Goal: Task Accomplishment & Management: Use online tool/utility

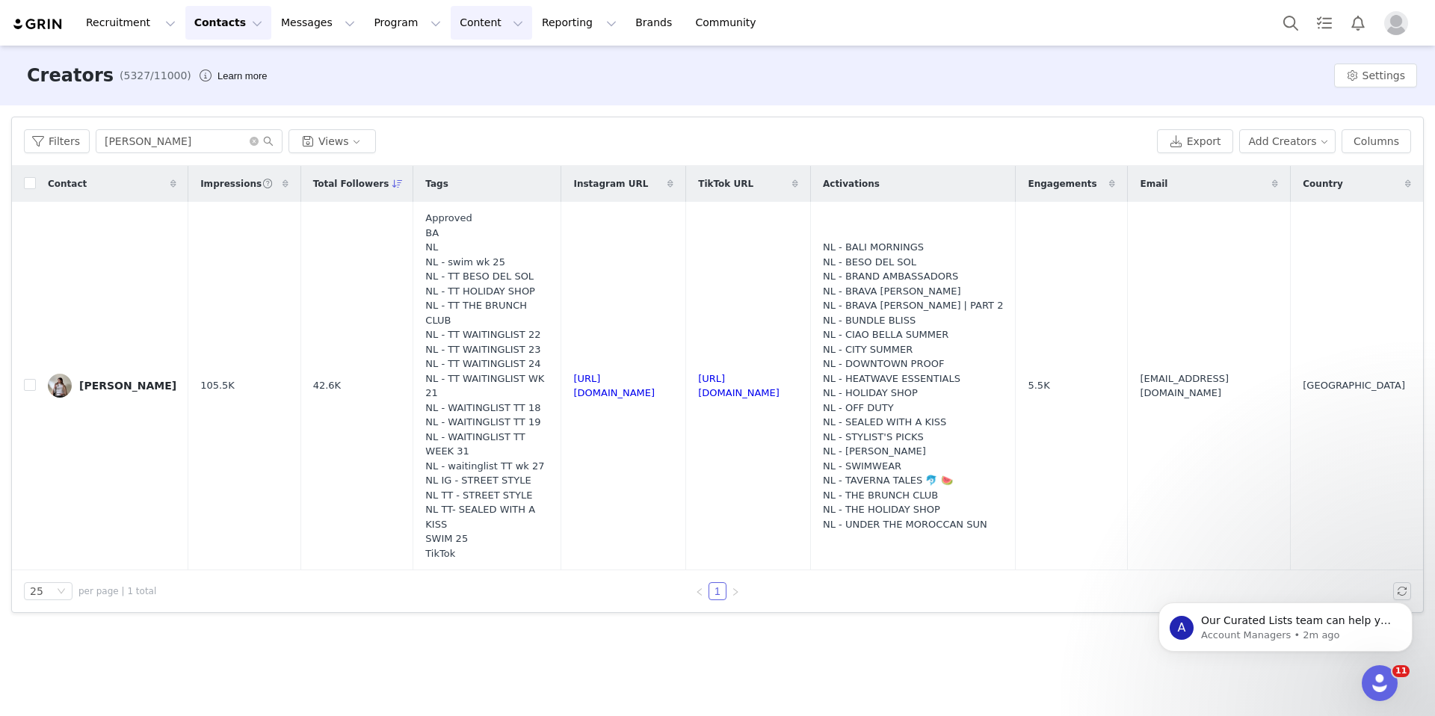
click at [451, 23] on button "Content Content" at bounding box center [491, 23] width 81 height 34
click at [383, 28] on button "Program Program" at bounding box center [407, 23] width 85 height 34
click at [386, 64] on p "Activations" at bounding box center [383, 66] width 58 height 16
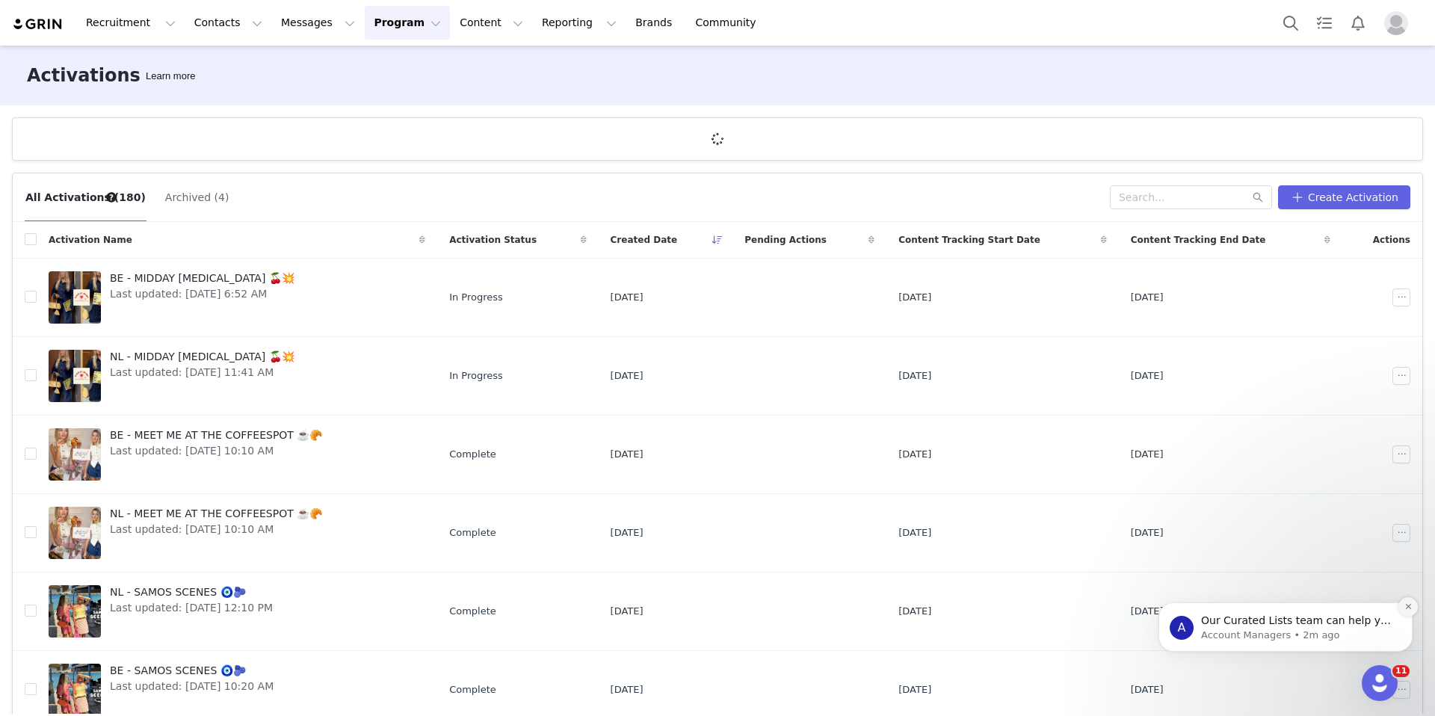
click at [1406, 606] on icon "Dismiss notification" at bounding box center [1409, 607] width 8 height 8
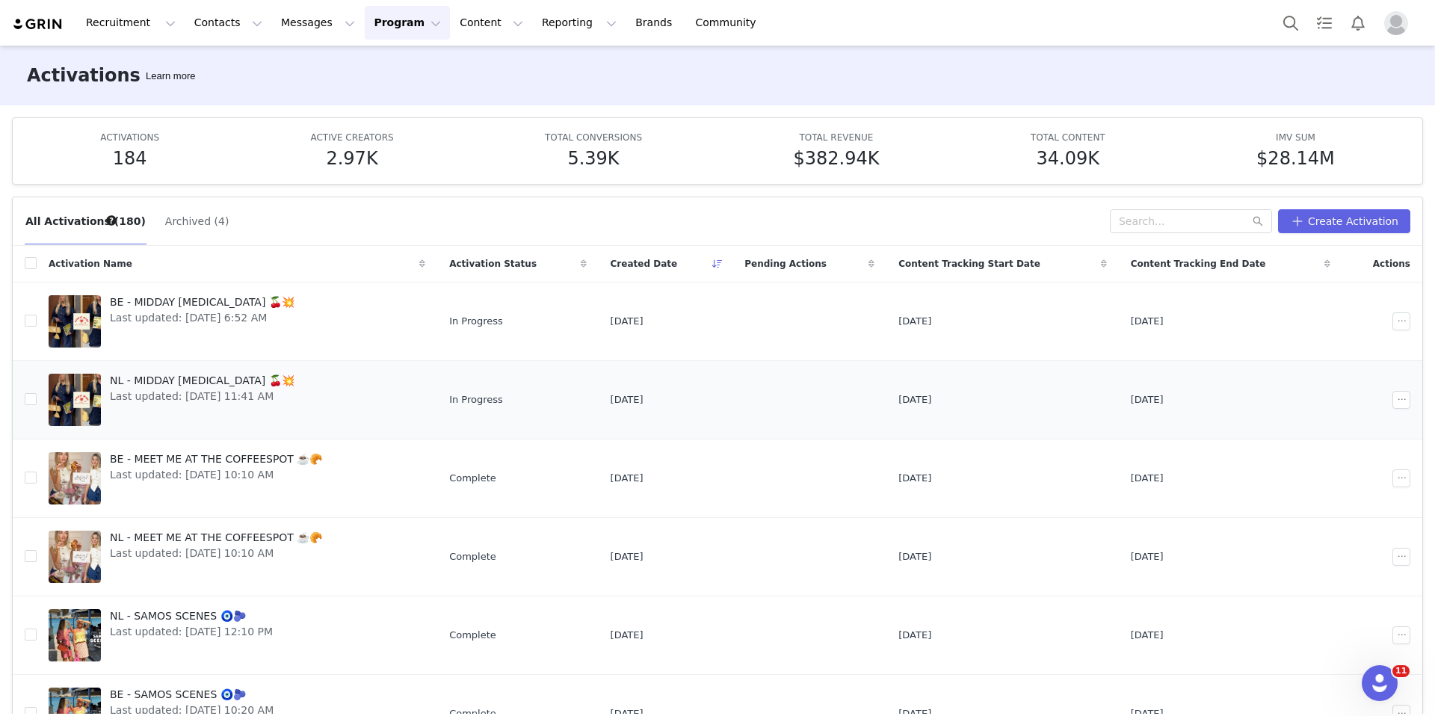
click at [201, 380] on span "NL - MIDDAY MUSE 🍒💥" at bounding box center [202, 381] width 185 height 16
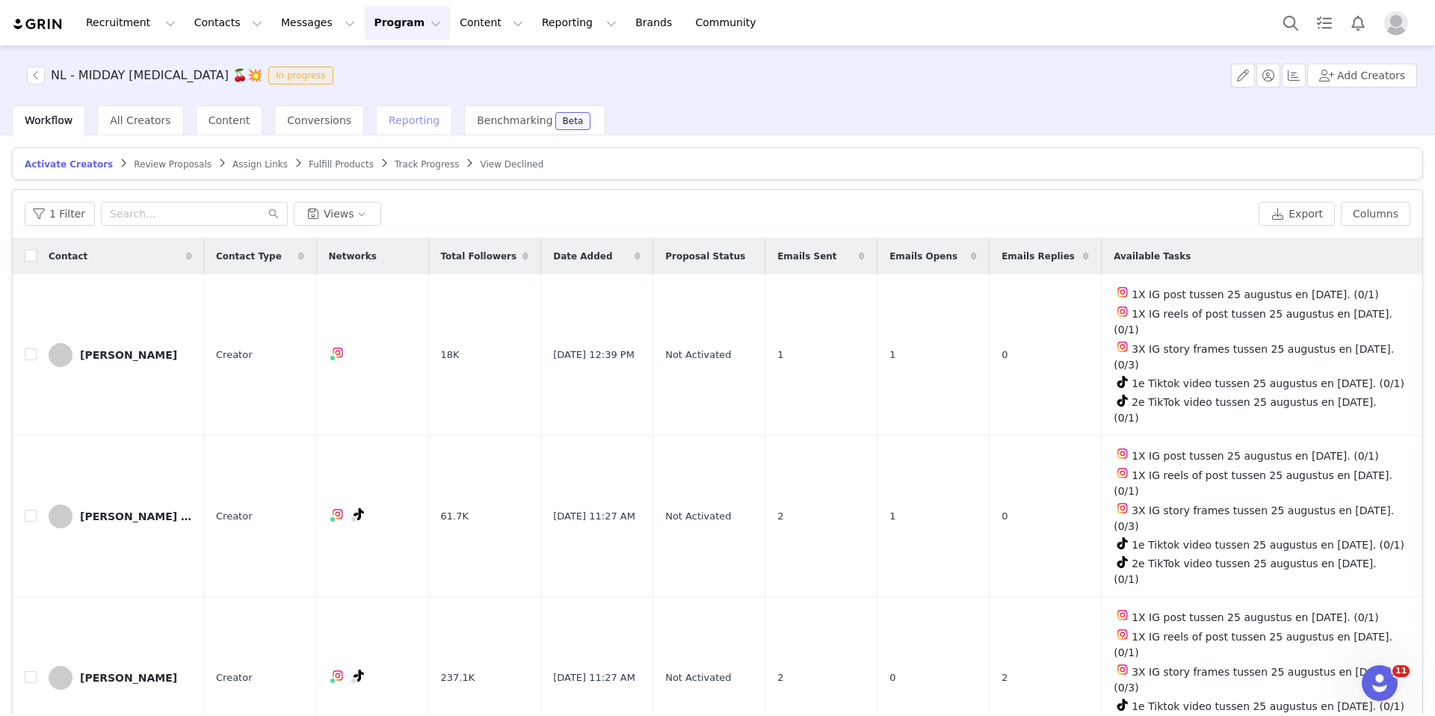
click at [395, 119] on span "Reporting" at bounding box center [414, 120] width 51 height 12
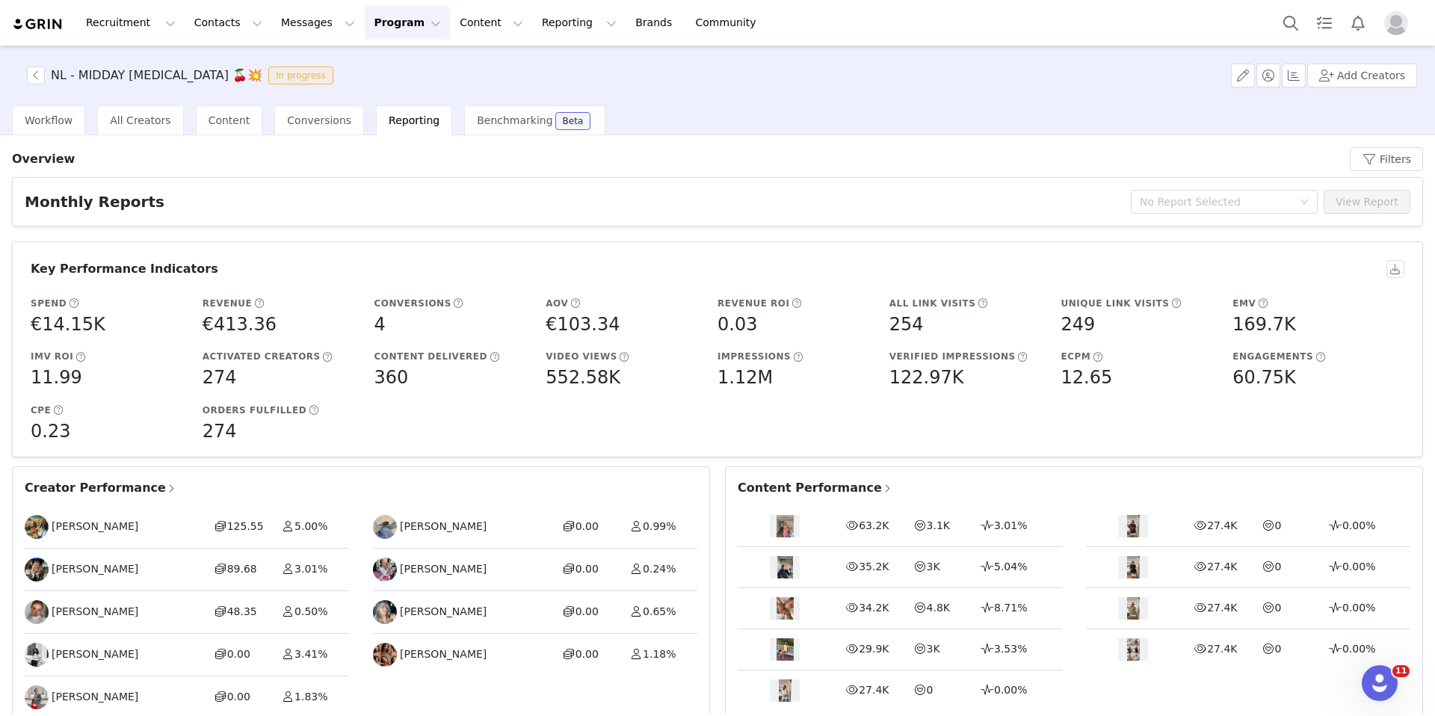
click at [103, 484] on span "Creator Performance" at bounding box center [101, 488] width 152 height 18
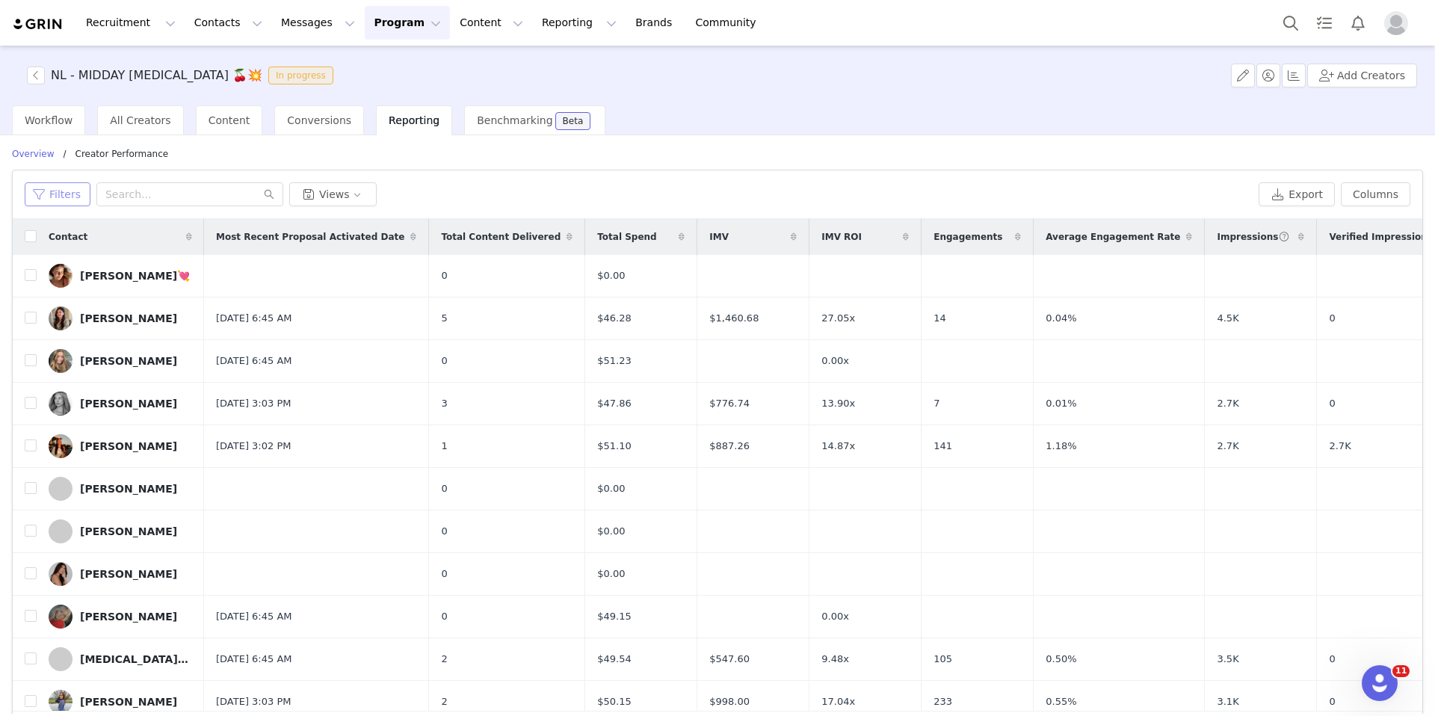
click at [60, 191] on button "Filters" at bounding box center [58, 194] width 66 height 24
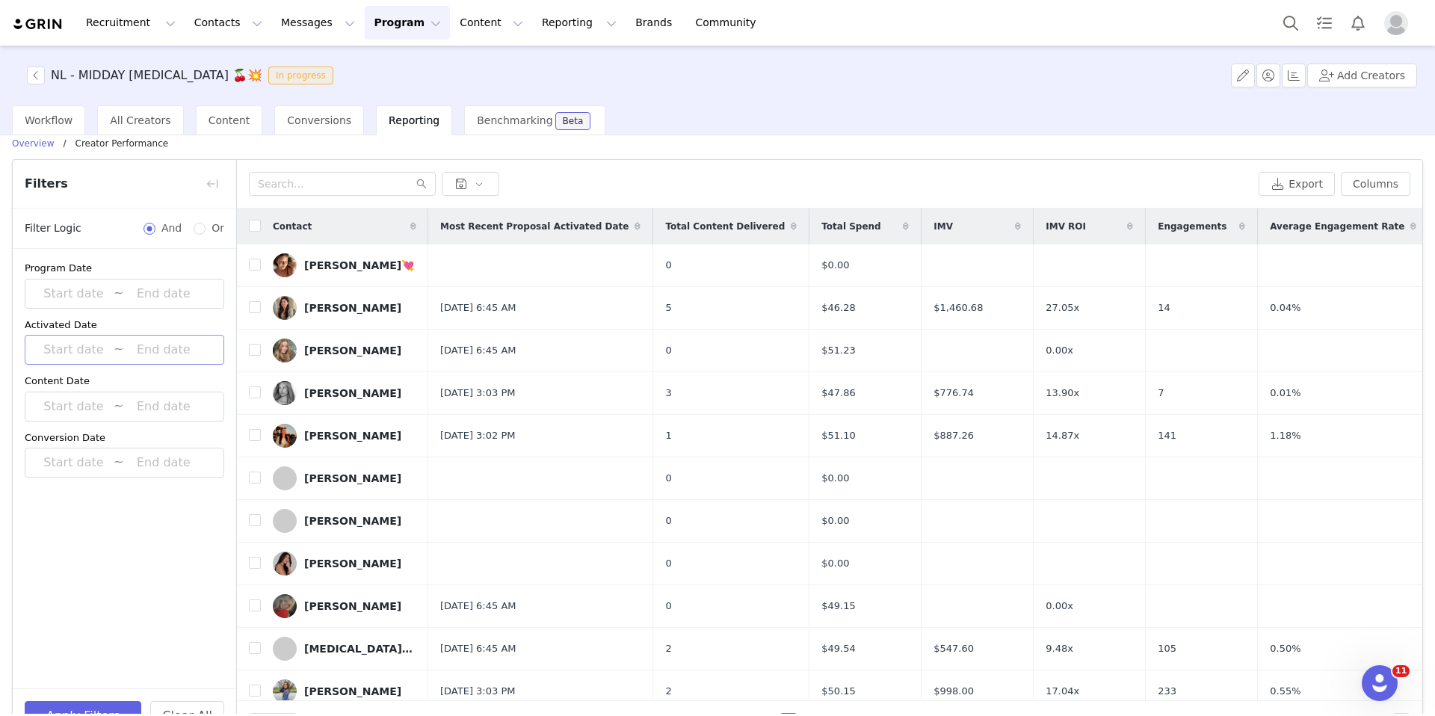
click at [81, 354] on input at bounding box center [74, 349] width 80 height 19
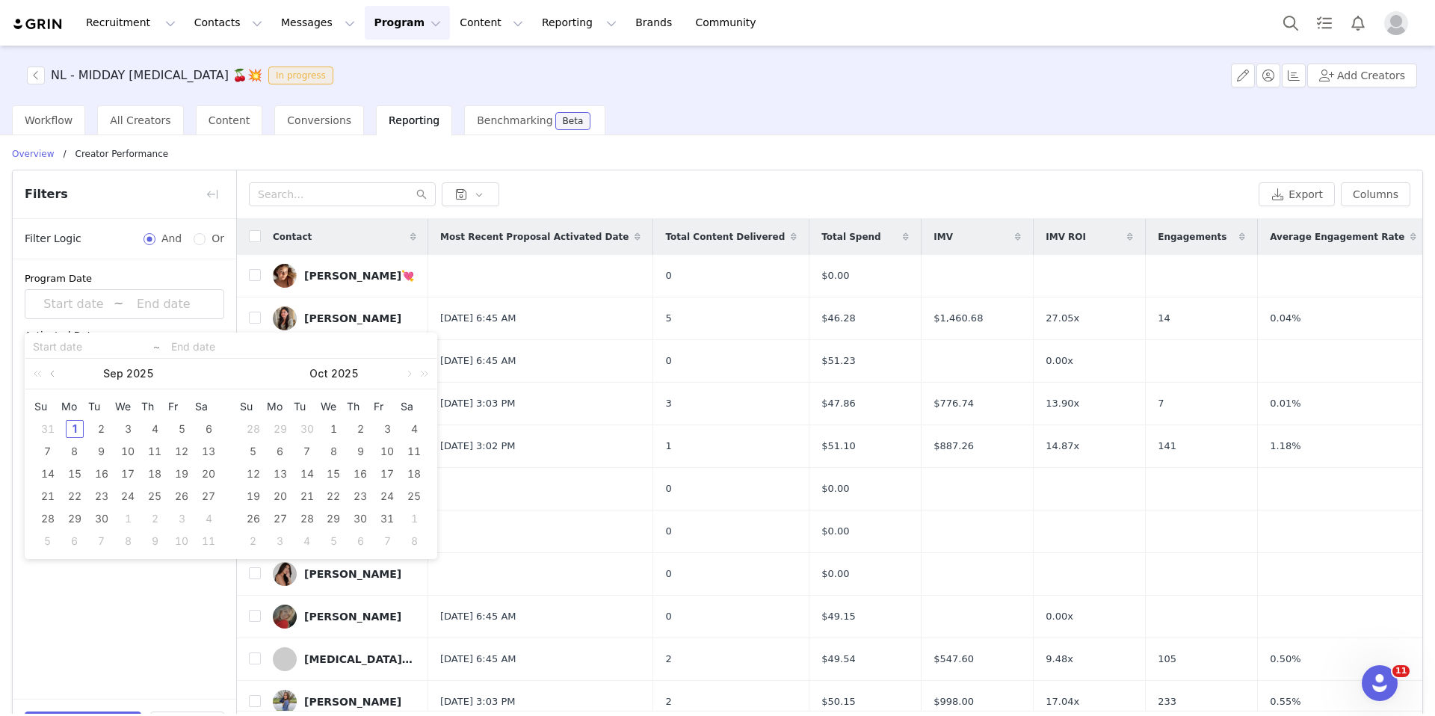
click at [53, 372] on link at bounding box center [53, 374] width 13 height 30
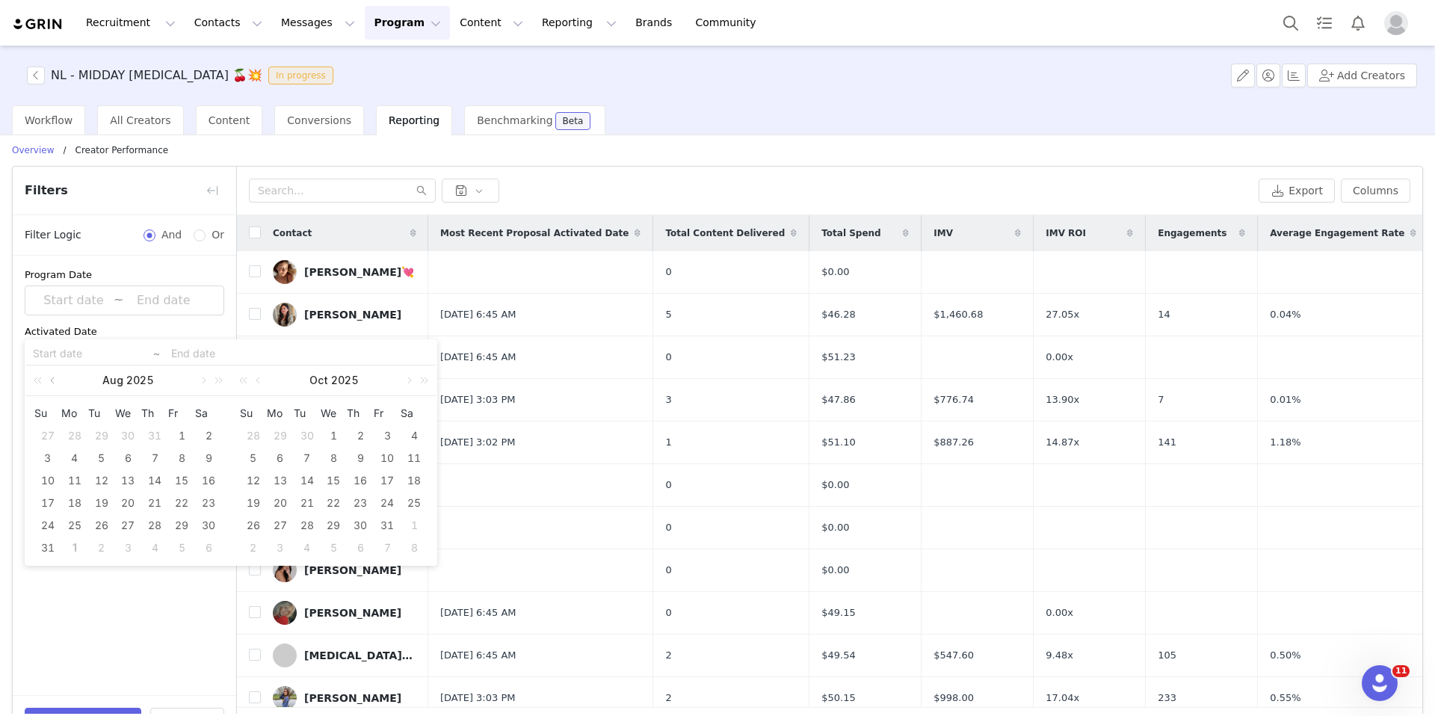
scroll to position [2, 0]
click at [179, 434] on div "1" at bounding box center [182, 436] width 18 height 18
type input "2025-08-01"
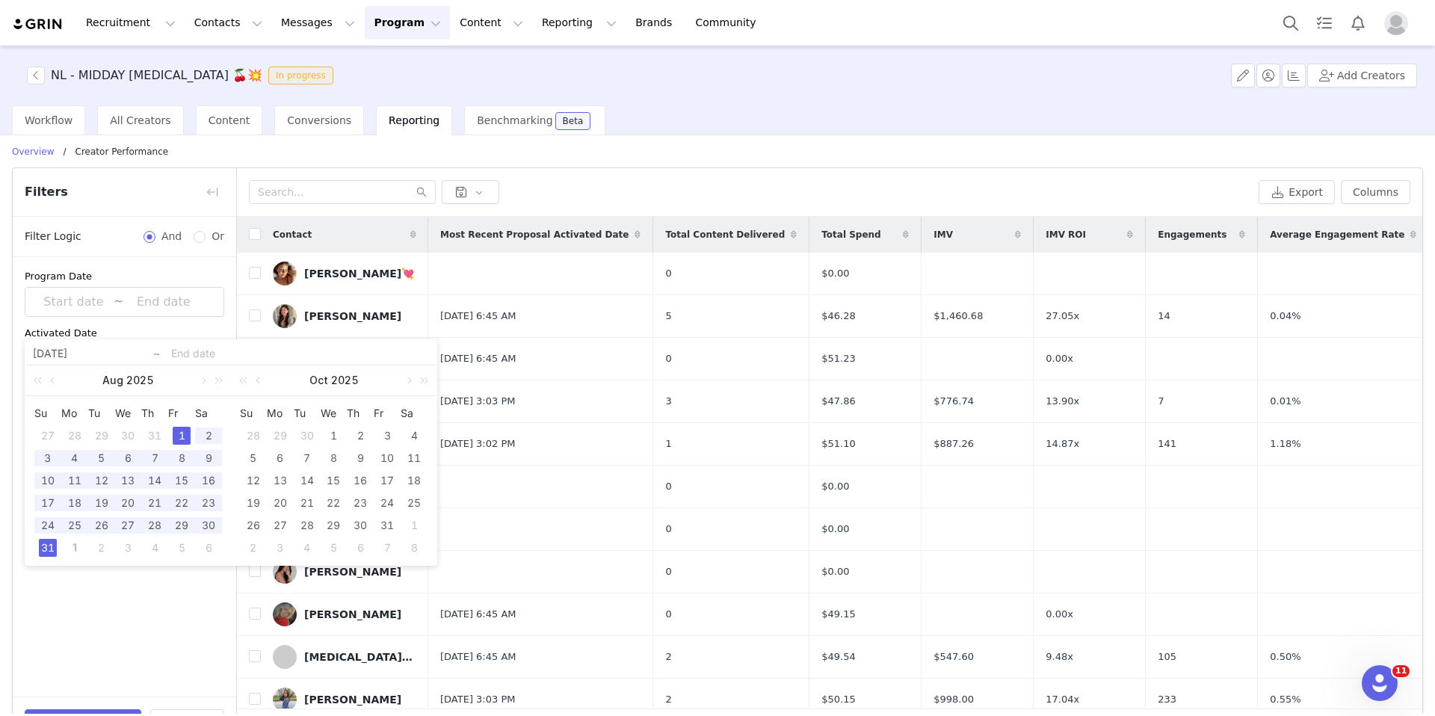
click at [48, 543] on div "31" at bounding box center [48, 548] width 18 height 18
type input "2025-08-01"
type input "2025-08-31"
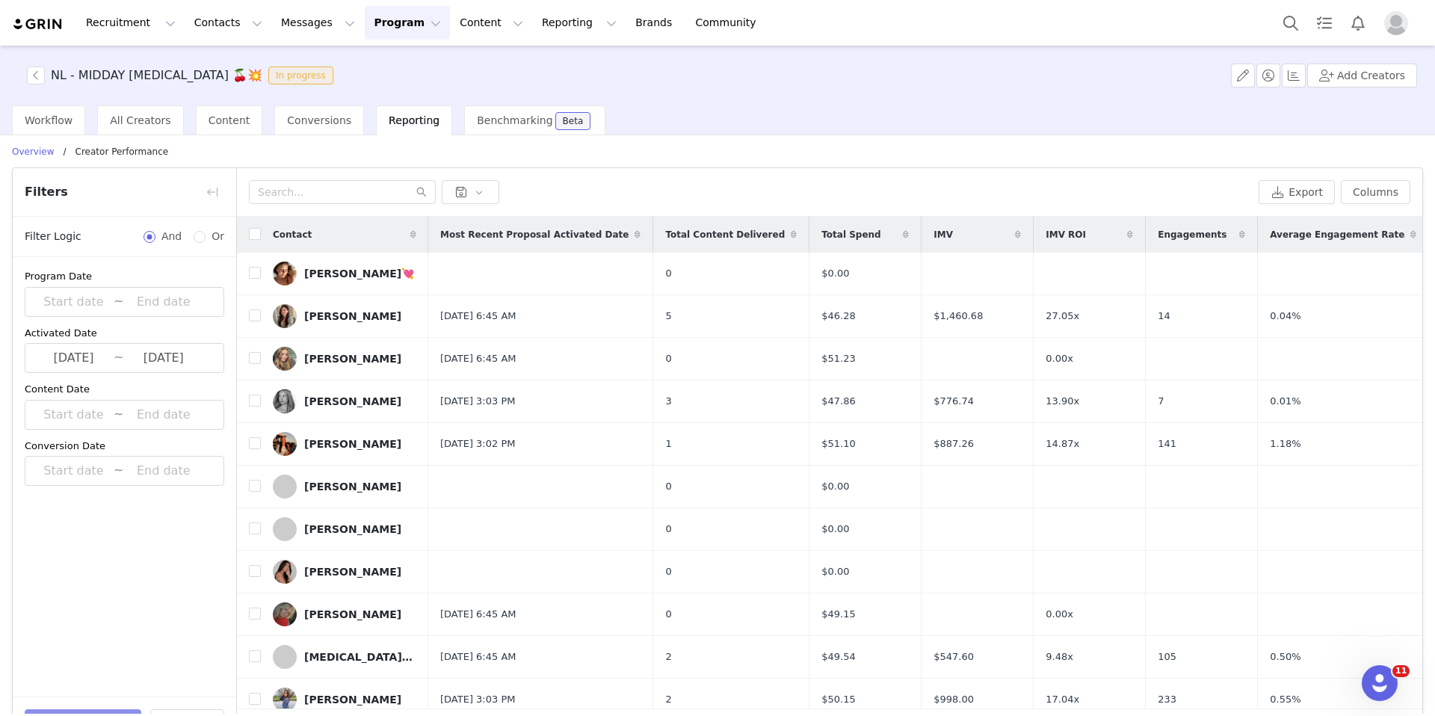
click at [77, 711] on button "Apply Filters" at bounding box center [83, 724] width 117 height 30
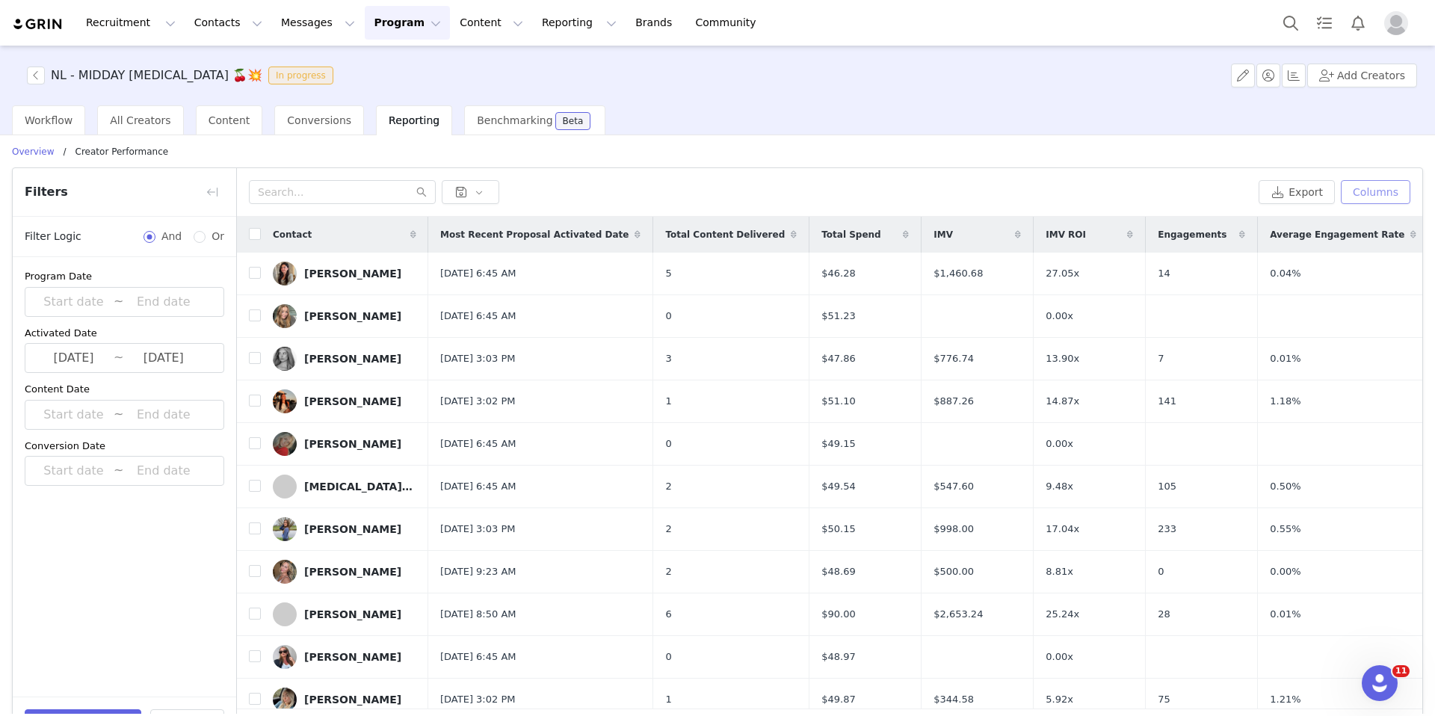
click at [1375, 198] on button "Columns" at bounding box center [1376, 192] width 70 height 24
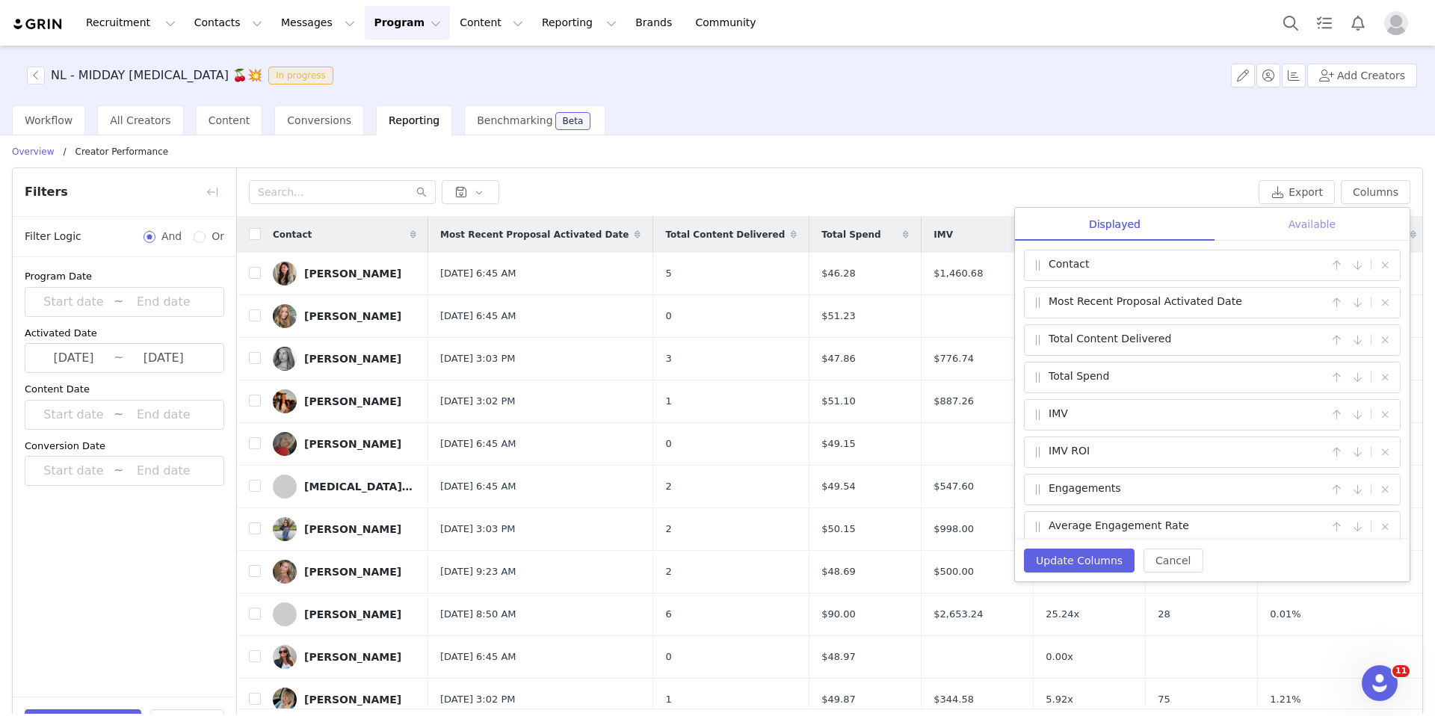
click at [1328, 218] on div "Available" at bounding box center [1312, 225] width 195 height 34
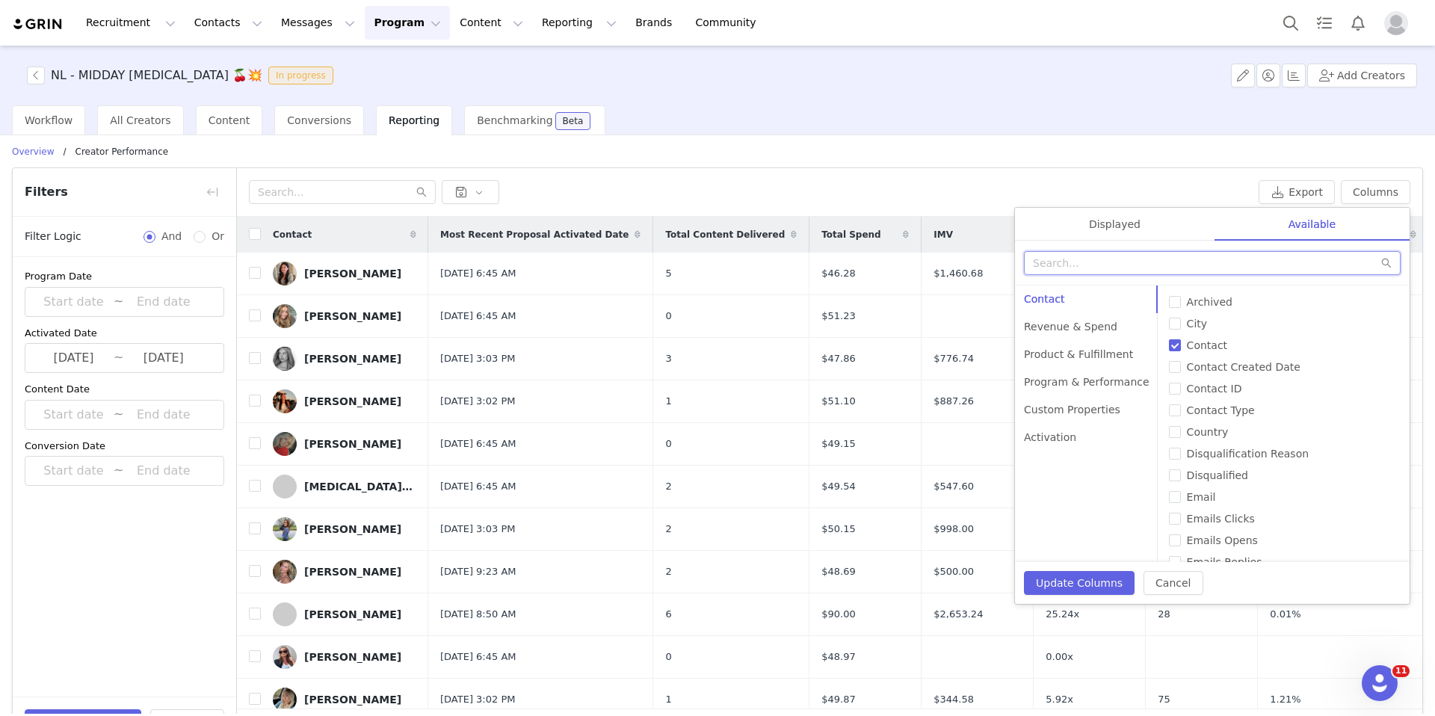
click at [1171, 258] on input "text" at bounding box center [1212, 263] width 377 height 24
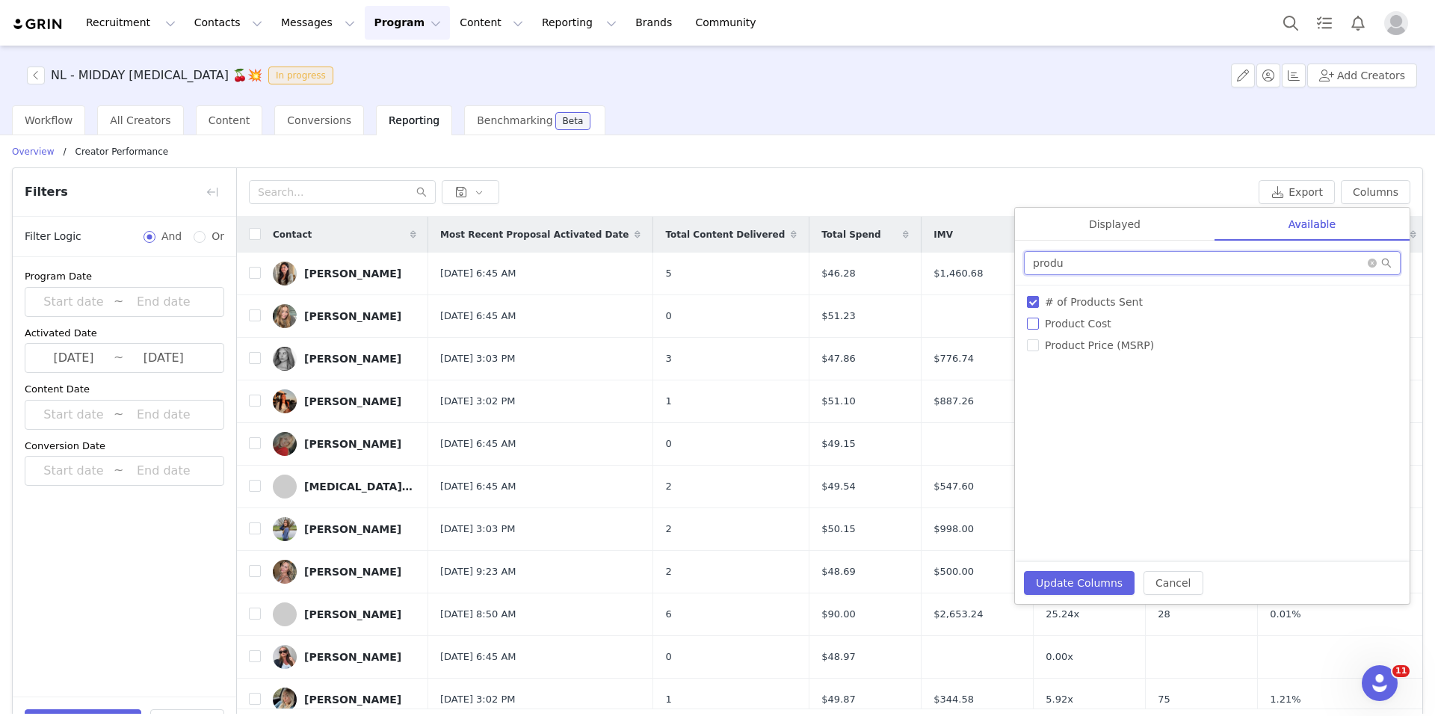
type input "produ"
click at [1035, 326] on input "Product Cost" at bounding box center [1033, 324] width 12 height 12
checkbox input "true"
drag, startPoint x: 1091, startPoint y: 265, endPoint x: 993, endPoint y: 259, distance: 98.1
click at [993, 259] on div "Export Columns Displayed Available Contact | Total Content Delivered | Total Sp…" at bounding box center [830, 459] width 1186 height 583
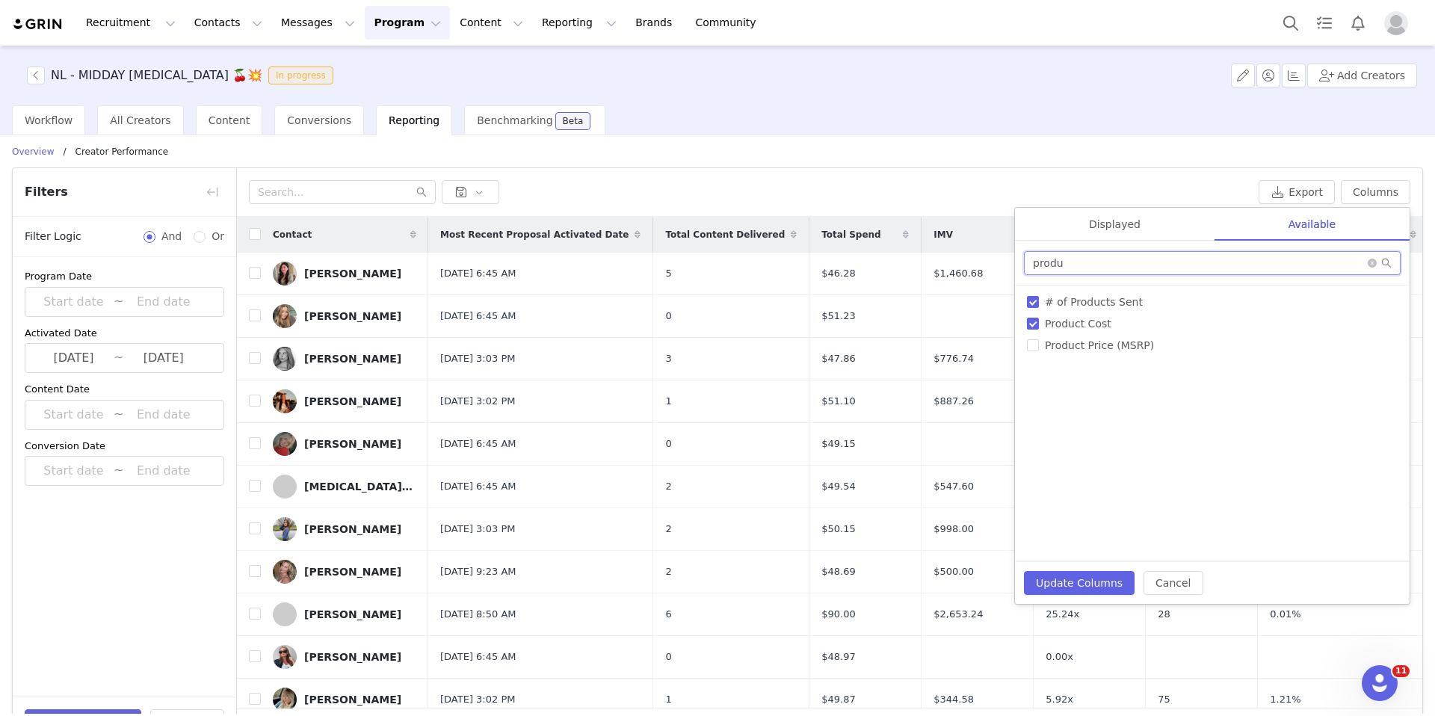
click at [1082, 266] on input "produ" at bounding box center [1212, 263] width 377 height 24
type input "email"
click at [1030, 301] on input "Email" at bounding box center [1033, 302] width 12 height 12
checkbox input "true"
click at [1078, 258] on input "email" at bounding box center [1212, 263] width 377 height 24
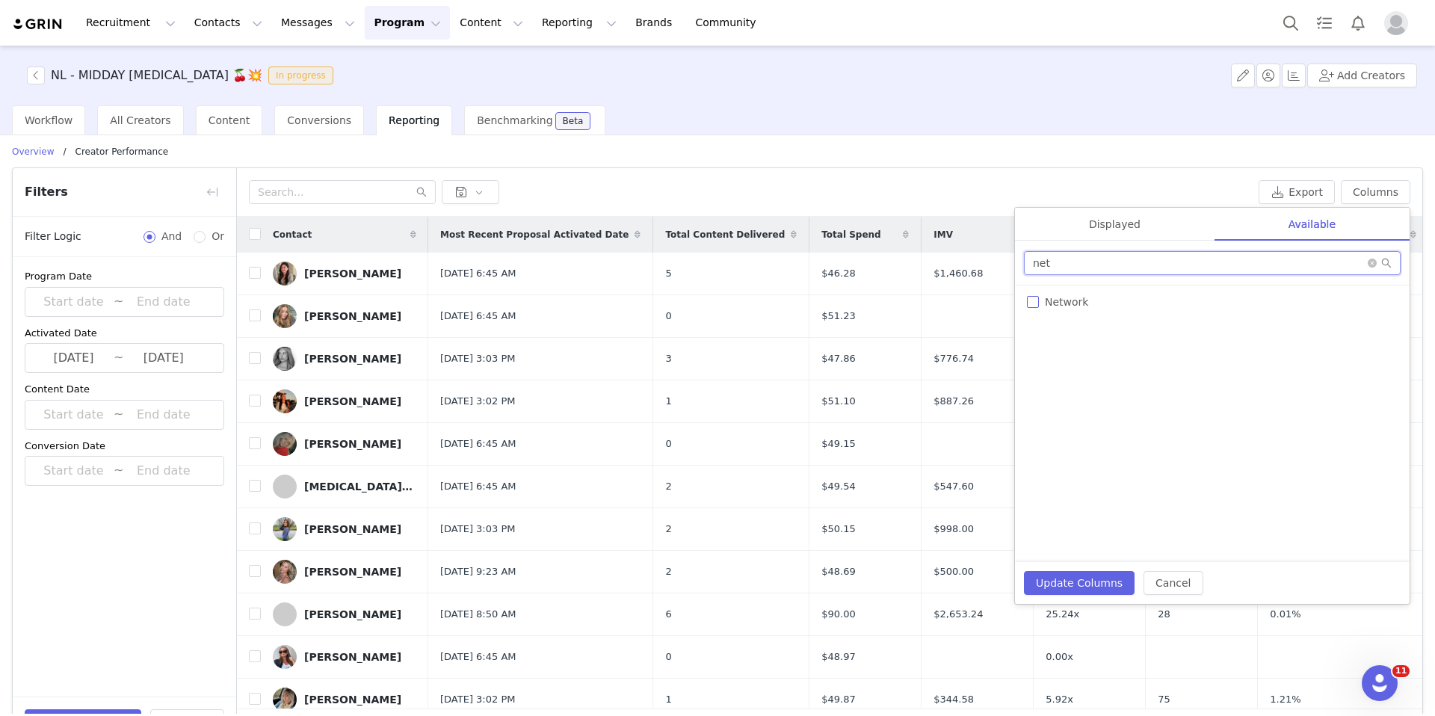
type input "net"
click at [1037, 302] on input "Network" at bounding box center [1033, 302] width 12 height 12
checkbox input "true"
click at [1118, 207] on div "Displayed Available Contact | Total Content Delivered | Total Spend | IMV | IMV…" at bounding box center [1212, 406] width 396 height 398
click at [1116, 216] on div "Displayed" at bounding box center [1115, 225] width 200 height 34
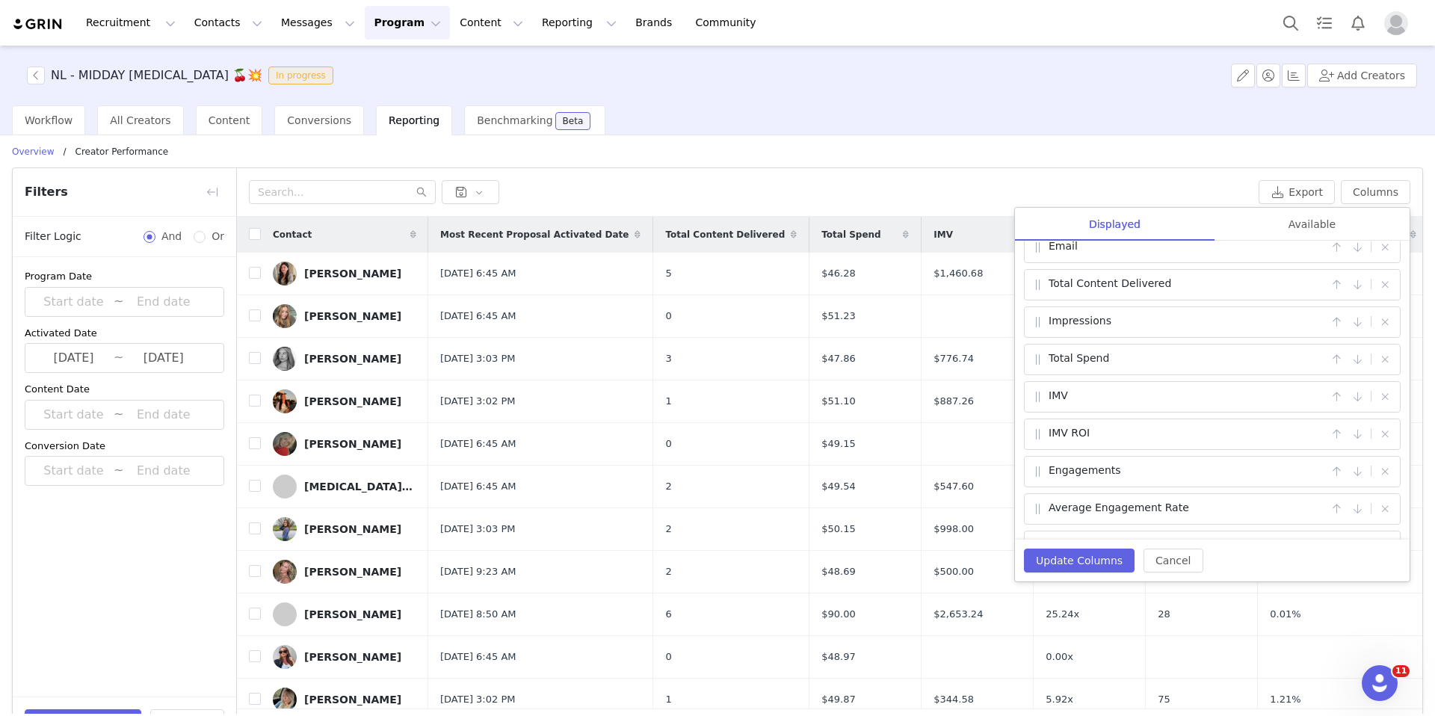
scroll to position [0, 0]
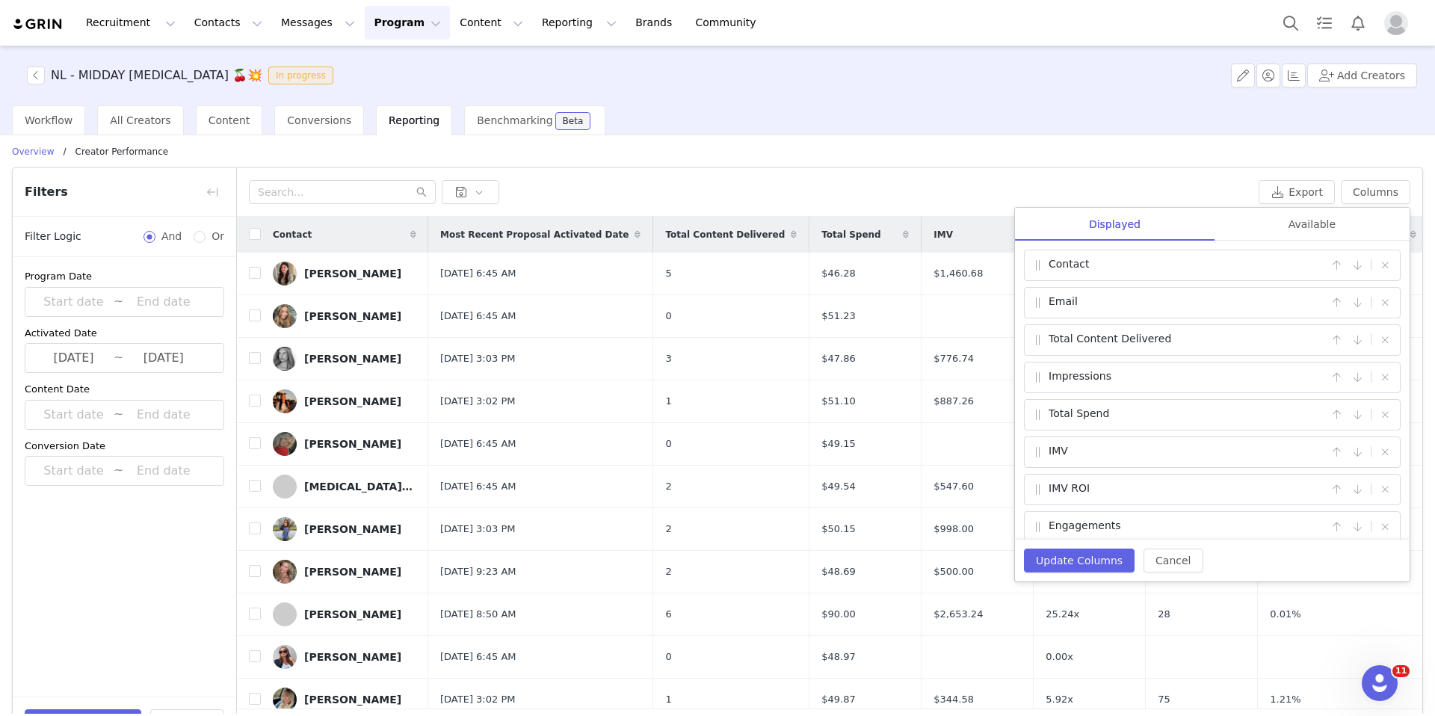
click at [1037, 524] on span at bounding box center [1038, 527] width 15 height 18
click at [1382, 329] on button "button" at bounding box center [1385, 328] width 18 height 18
click at [1390, 369] on button "button" at bounding box center [1385, 366] width 18 height 18
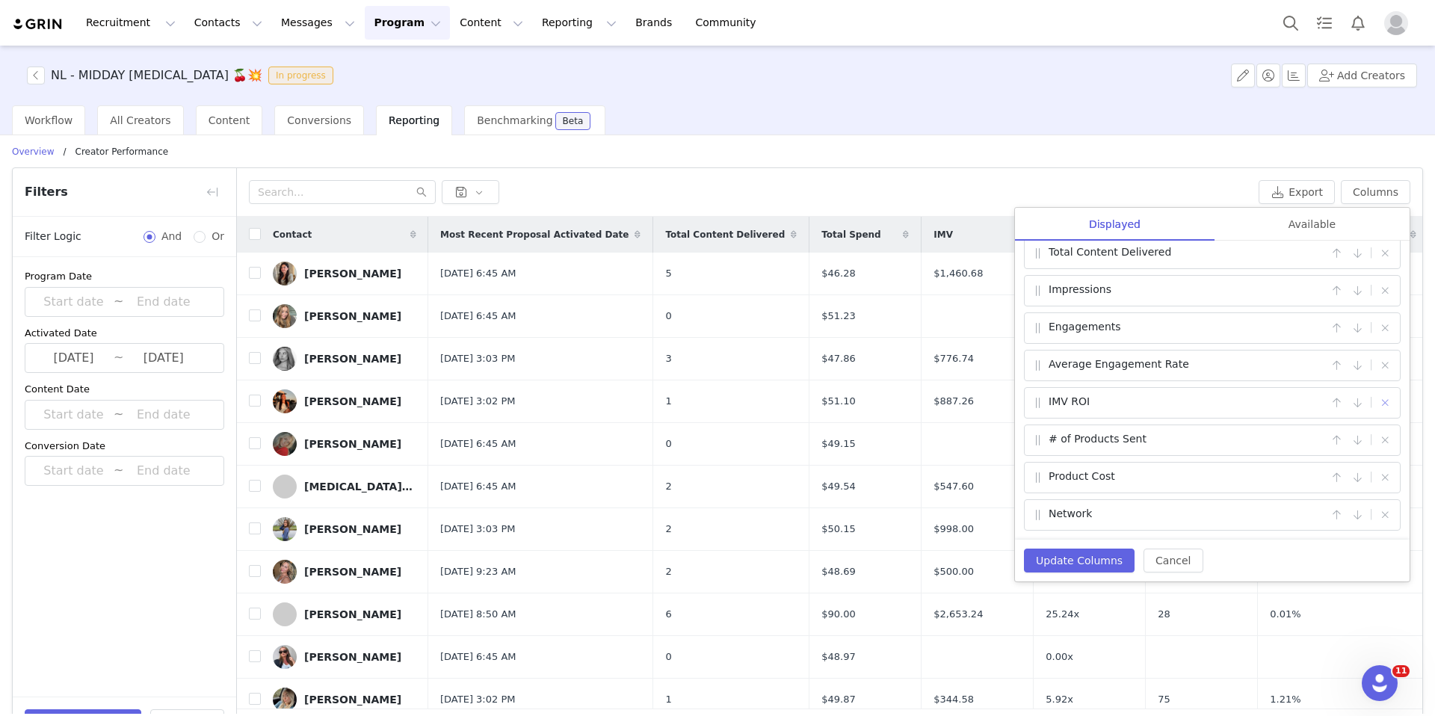
click at [1388, 402] on button "button" at bounding box center [1385, 403] width 18 height 18
click at [1387, 442] on button "button" at bounding box center [1385, 440] width 18 height 18
click at [1073, 561] on button "Update Columns" at bounding box center [1079, 561] width 111 height 24
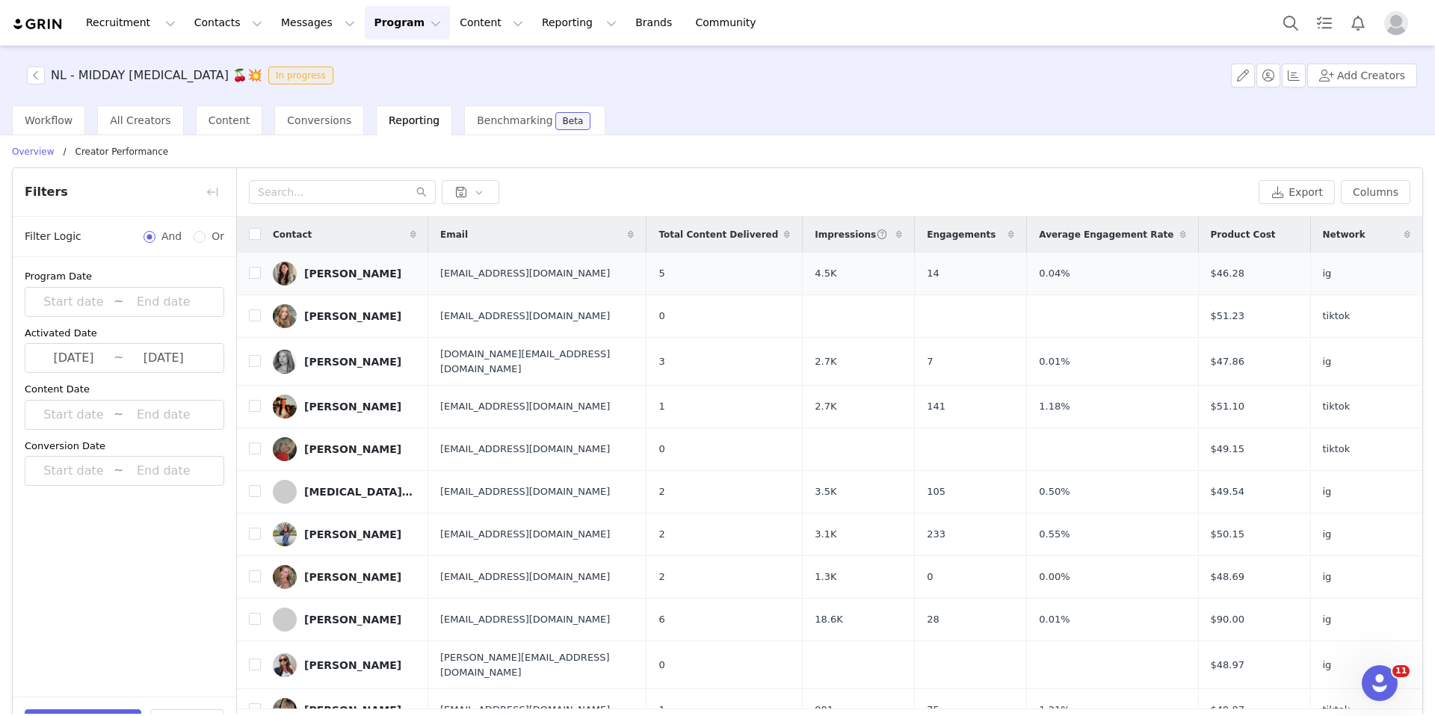
scroll to position [0, 0]
click at [1360, 239] on div "Network" at bounding box center [1367, 237] width 112 height 36
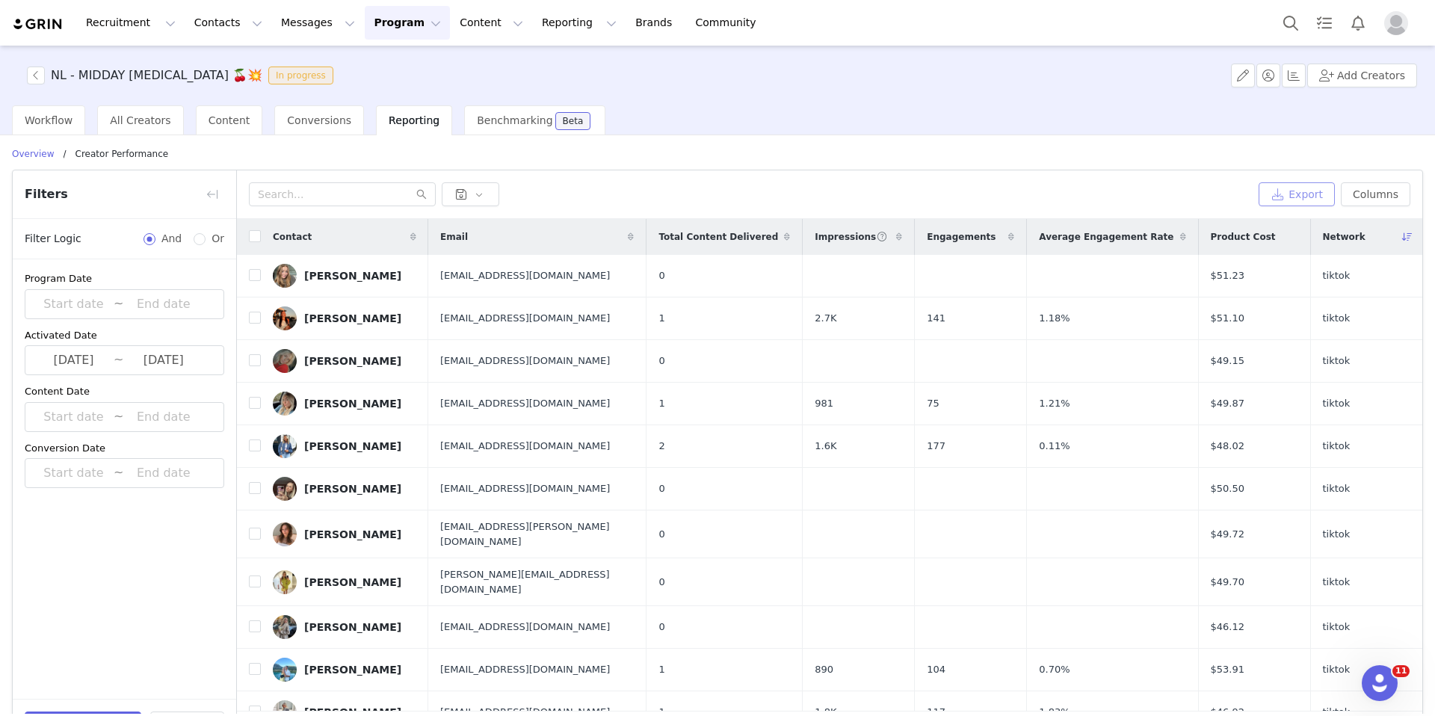
click at [1308, 197] on button "Export" at bounding box center [1297, 194] width 76 height 24
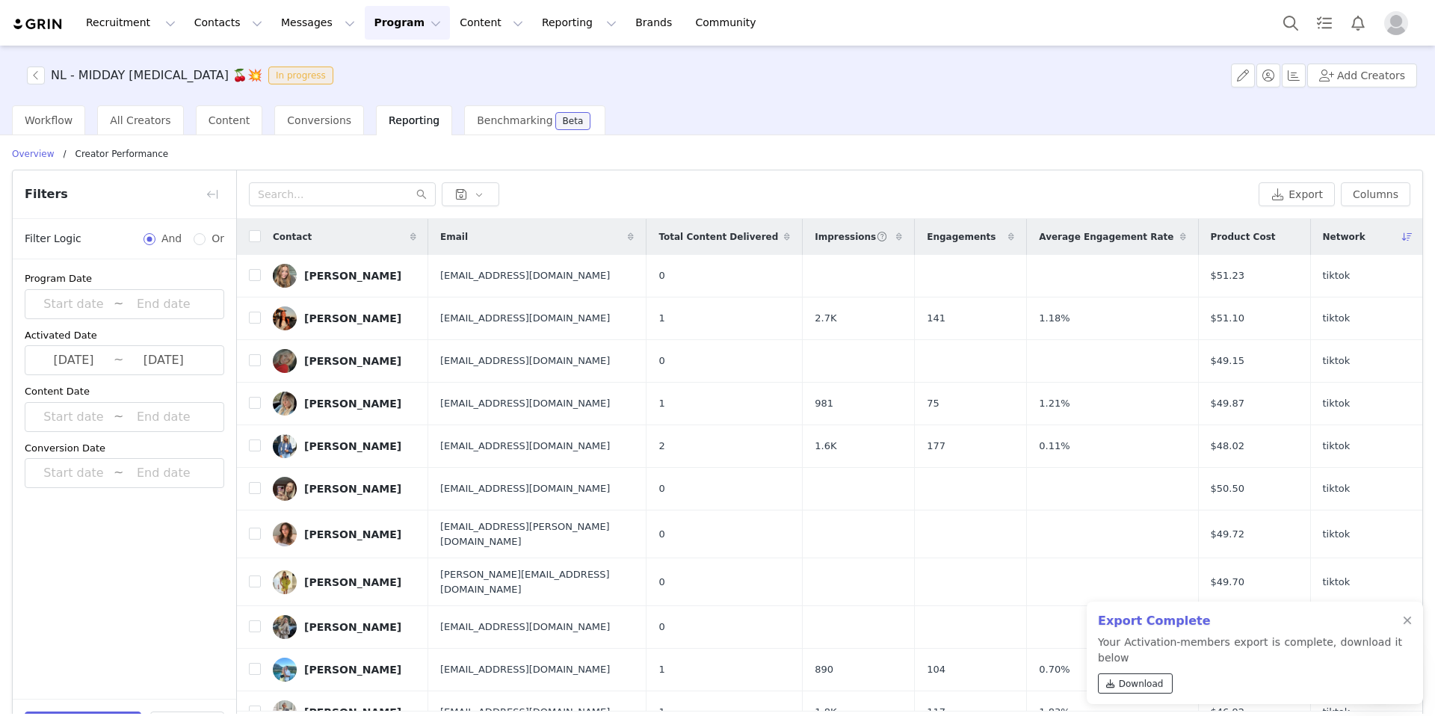
click at [1124, 685] on span "Download" at bounding box center [1141, 683] width 45 height 13
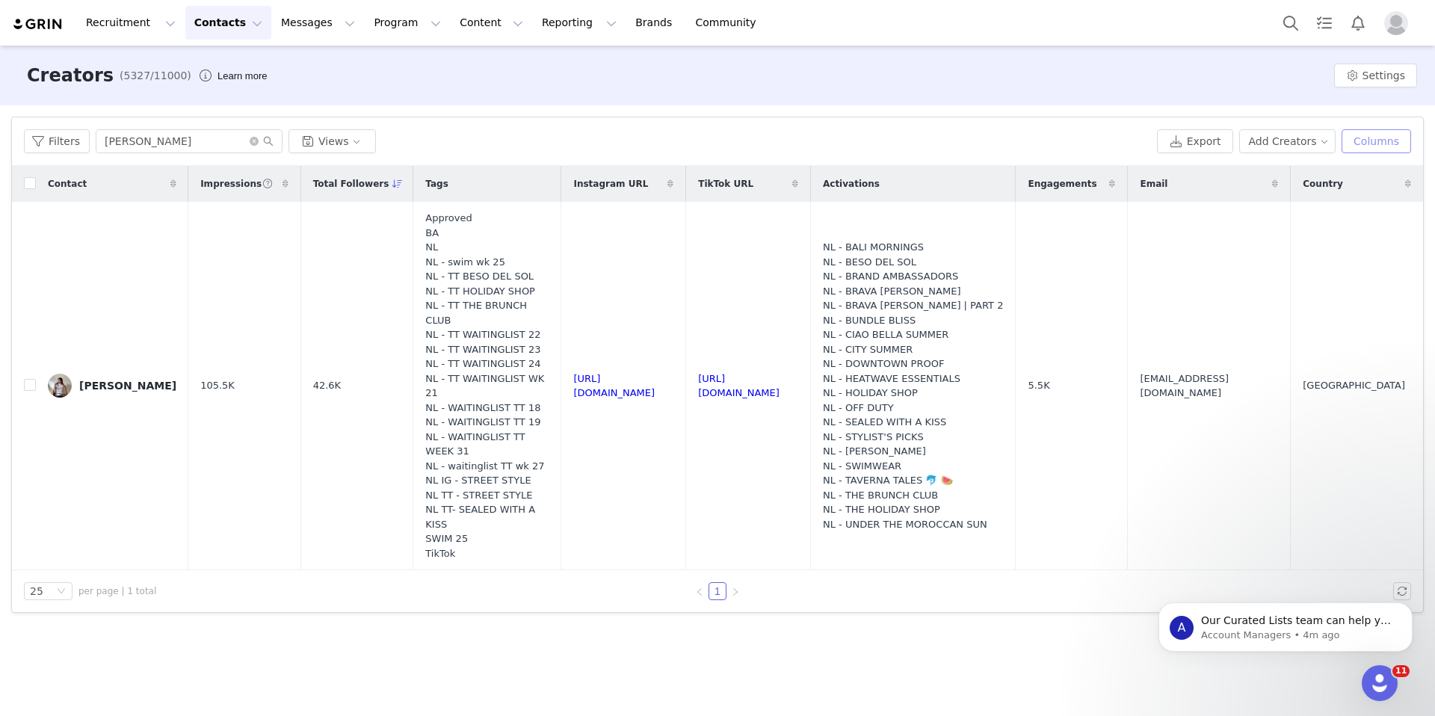
click at [1382, 137] on button "Columns" at bounding box center [1377, 141] width 70 height 24
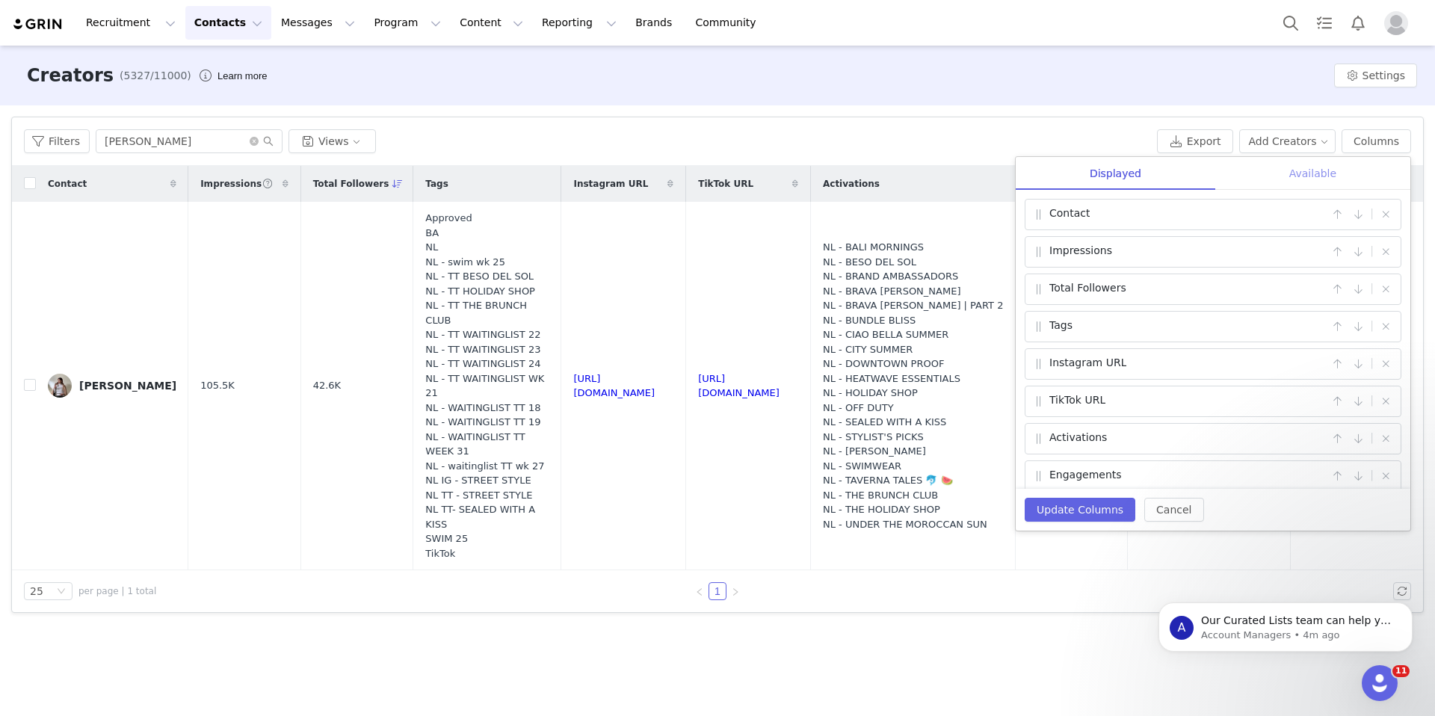
click at [1331, 170] on div "Available" at bounding box center [1312, 174] width 195 height 34
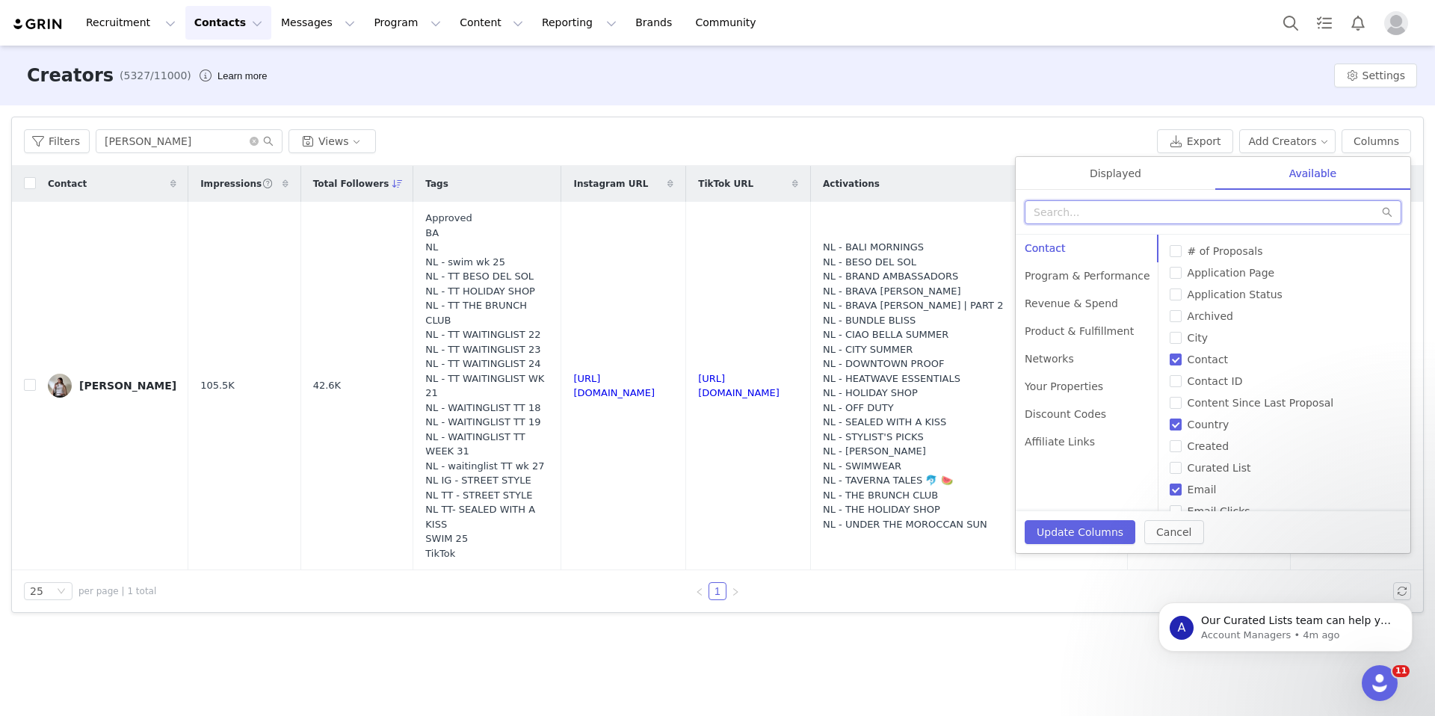
click at [1196, 206] on input "text" at bounding box center [1213, 212] width 377 height 24
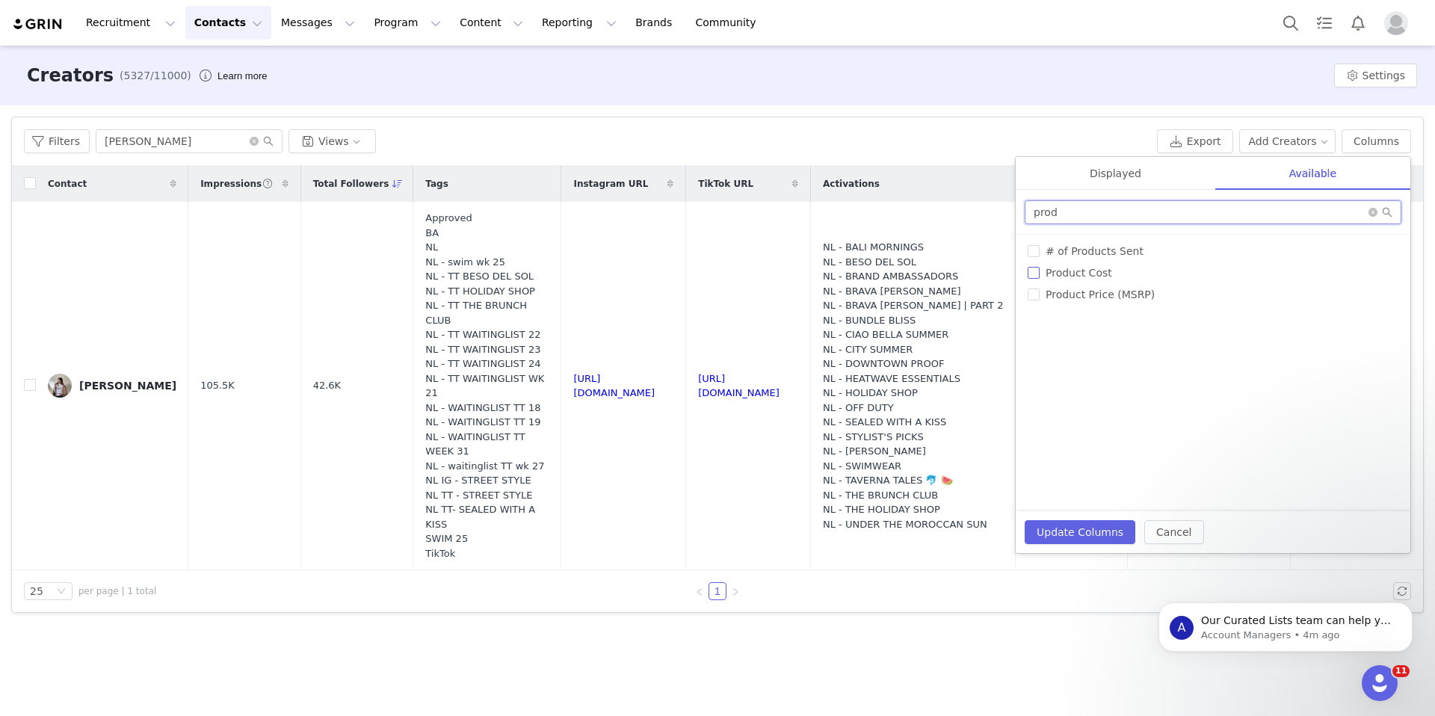
type input "prod"
click at [1042, 273] on span "Product Cost" at bounding box center [1079, 273] width 78 height 12
click at [1040, 273] on input "Product Cost" at bounding box center [1034, 273] width 12 height 12
checkbox input "true"
drag, startPoint x: 1094, startPoint y: 216, endPoint x: 968, endPoint y: 202, distance: 127.1
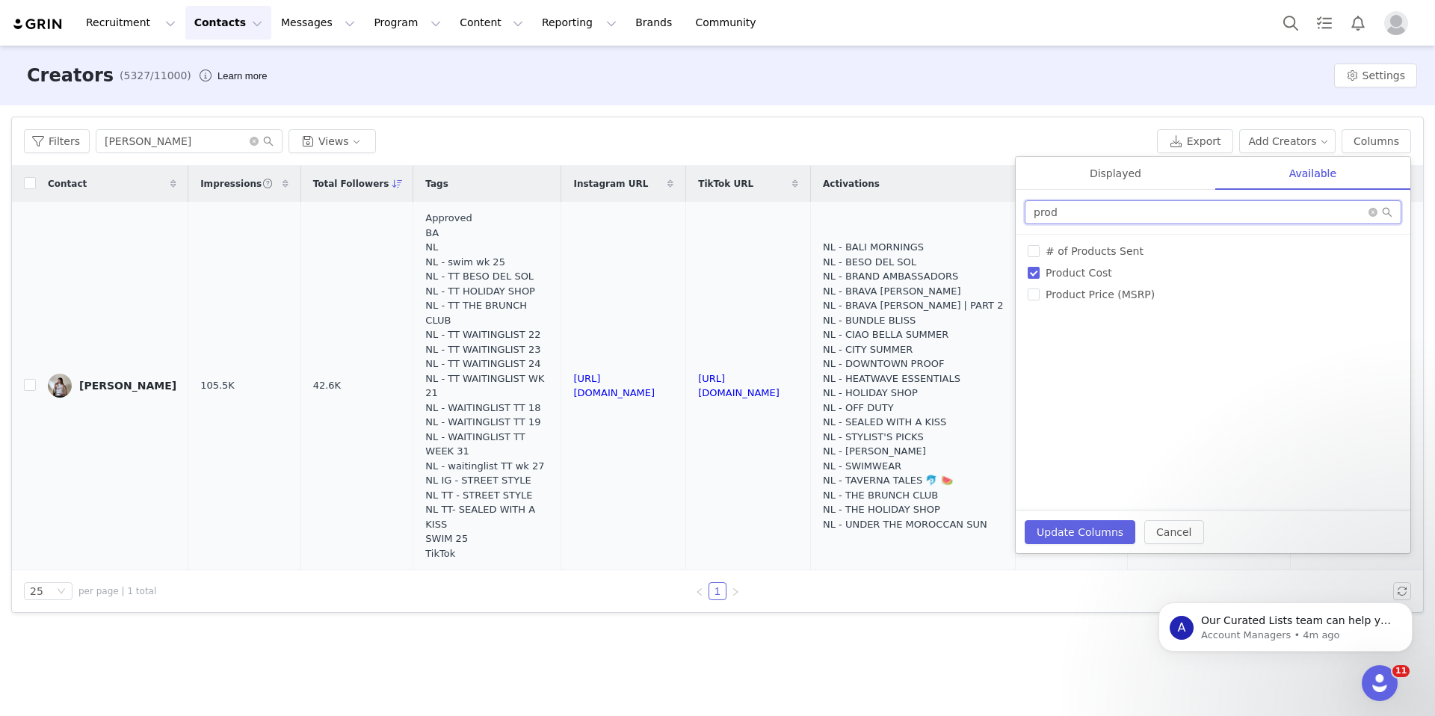
click at [968, 202] on div "Filters [PERSON_NAME] Views Export Add Creators Columns Displayed Available Con…" at bounding box center [717, 364] width 1411 height 495
type input "e"
type input "network"
click at [1036, 249] on input "Network" at bounding box center [1034, 251] width 12 height 12
checkbox input "true"
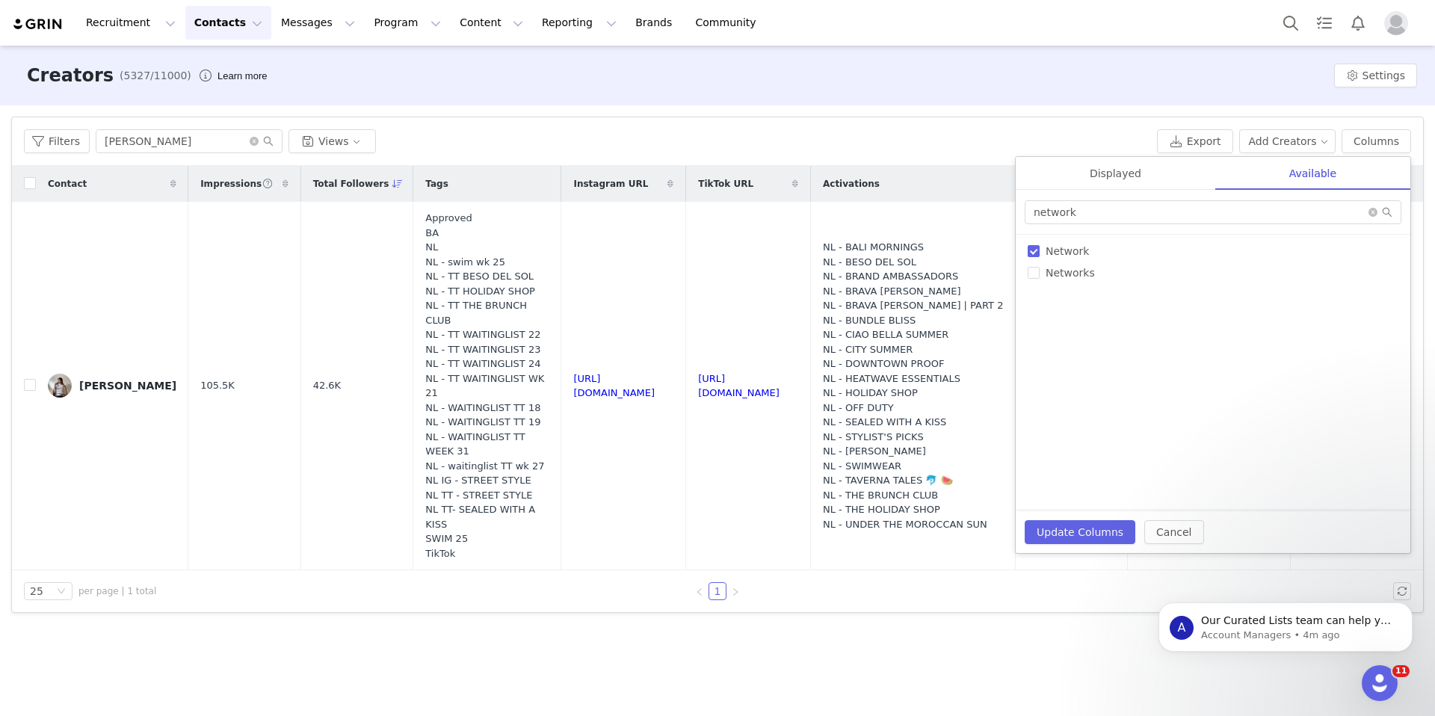
click at [1104, 173] on div "Displayed" at bounding box center [1116, 174] width 200 height 34
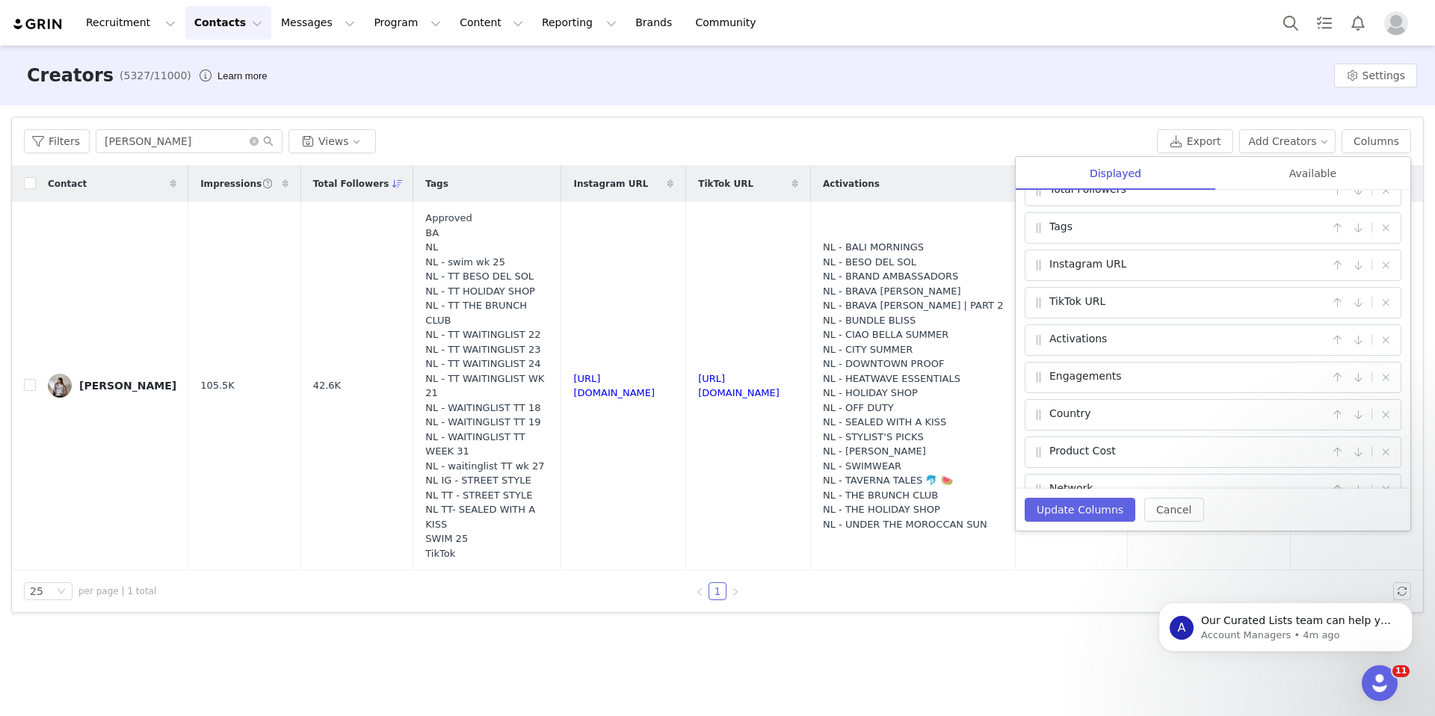
scroll to position [161, 0]
drag, startPoint x: 1332, startPoint y: 172, endPoint x: 1310, endPoint y: 180, distance: 23.9
click at [1331, 172] on div "Available" at bounding box center [1312, 174] width 195 height 34
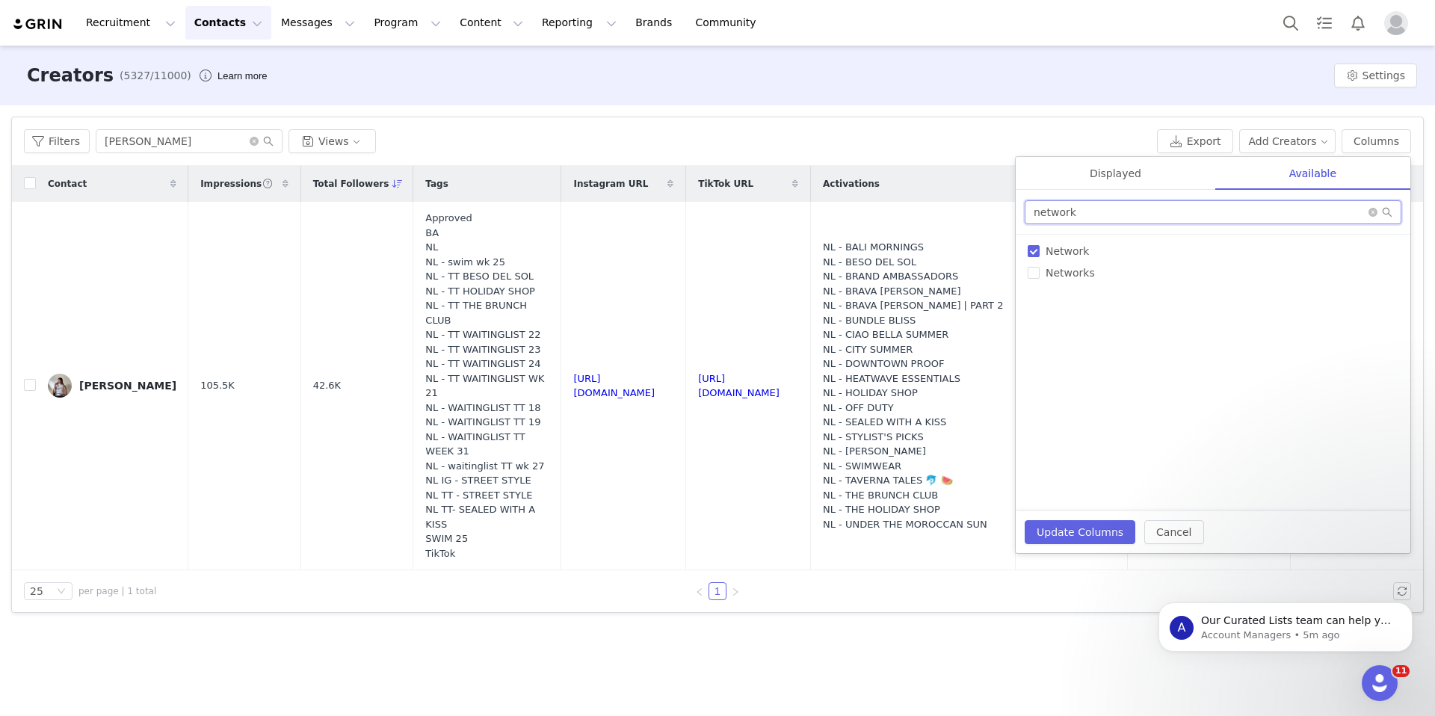
click at [1230, 210] on input "network" at bounding box center [1213, 212] width 377 height 24
type input "total"
drag, startPoint x: 1035, startPoint y: 247, endPoint x: 1112, endPoint y: 189, distance: 96.6
click at [1035, 247] on input "Total Content Delivered" at bounding box center [1034, 251] width 12 height 12
checkbox input "true"
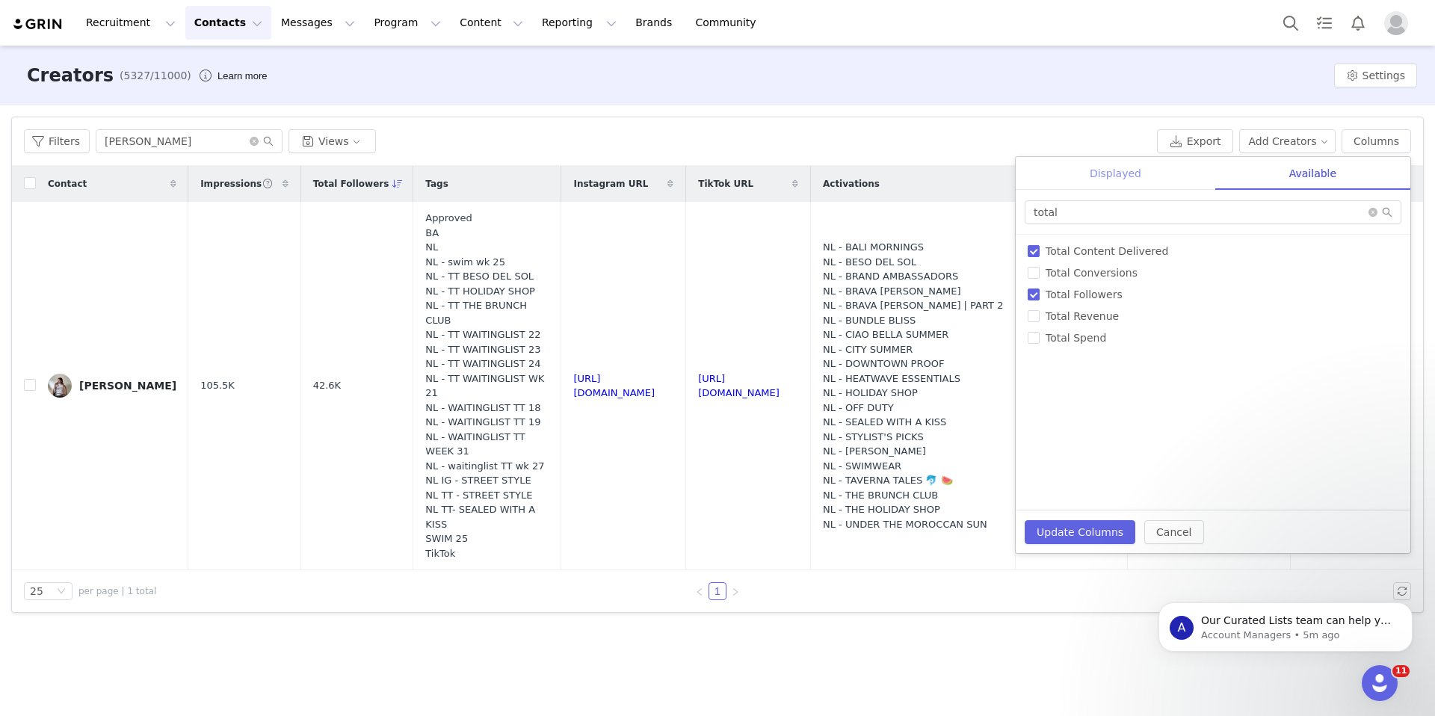
click at [1121, 172] on div "Displayed" at bounding box center [1116, 174] width 200 height 34
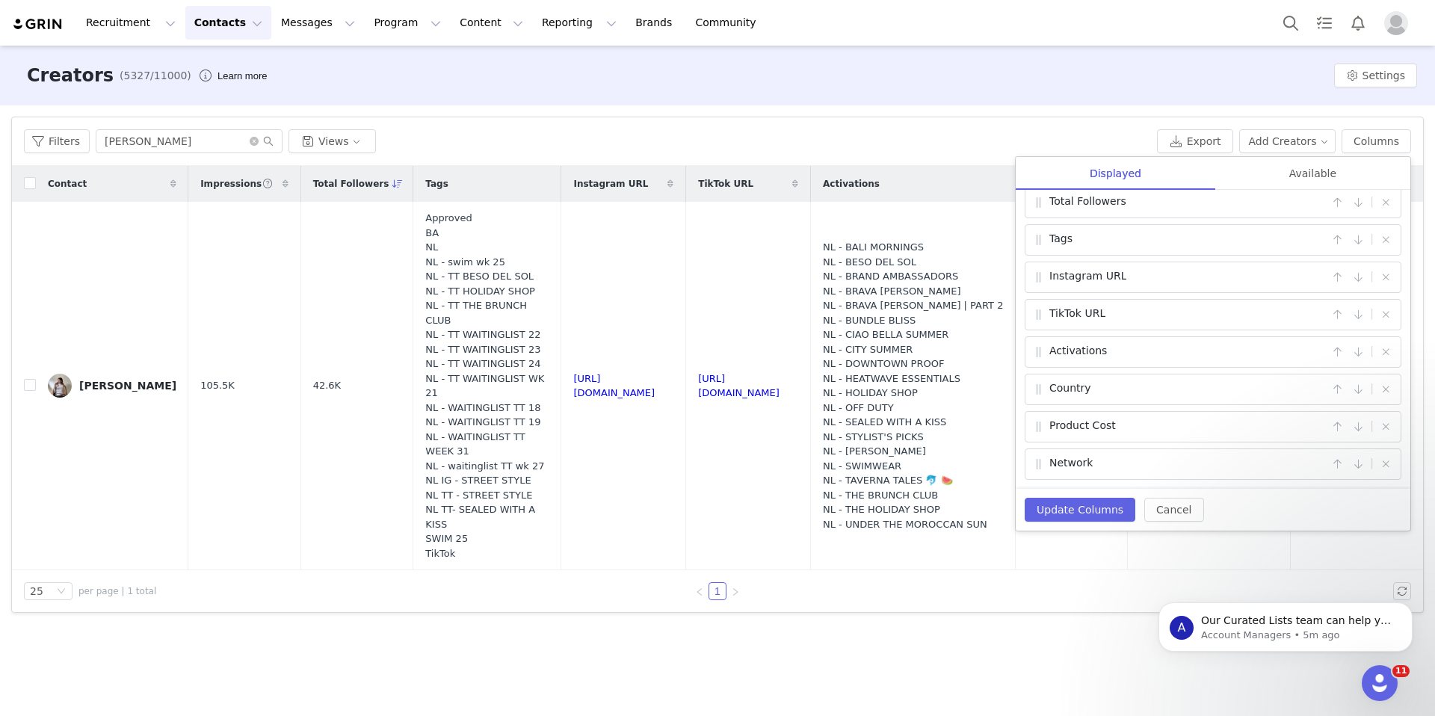
scroll to position [0, 0]
click at [1301, 171] on div "Available" at bounding box center [1312, 174] width 195 height 34
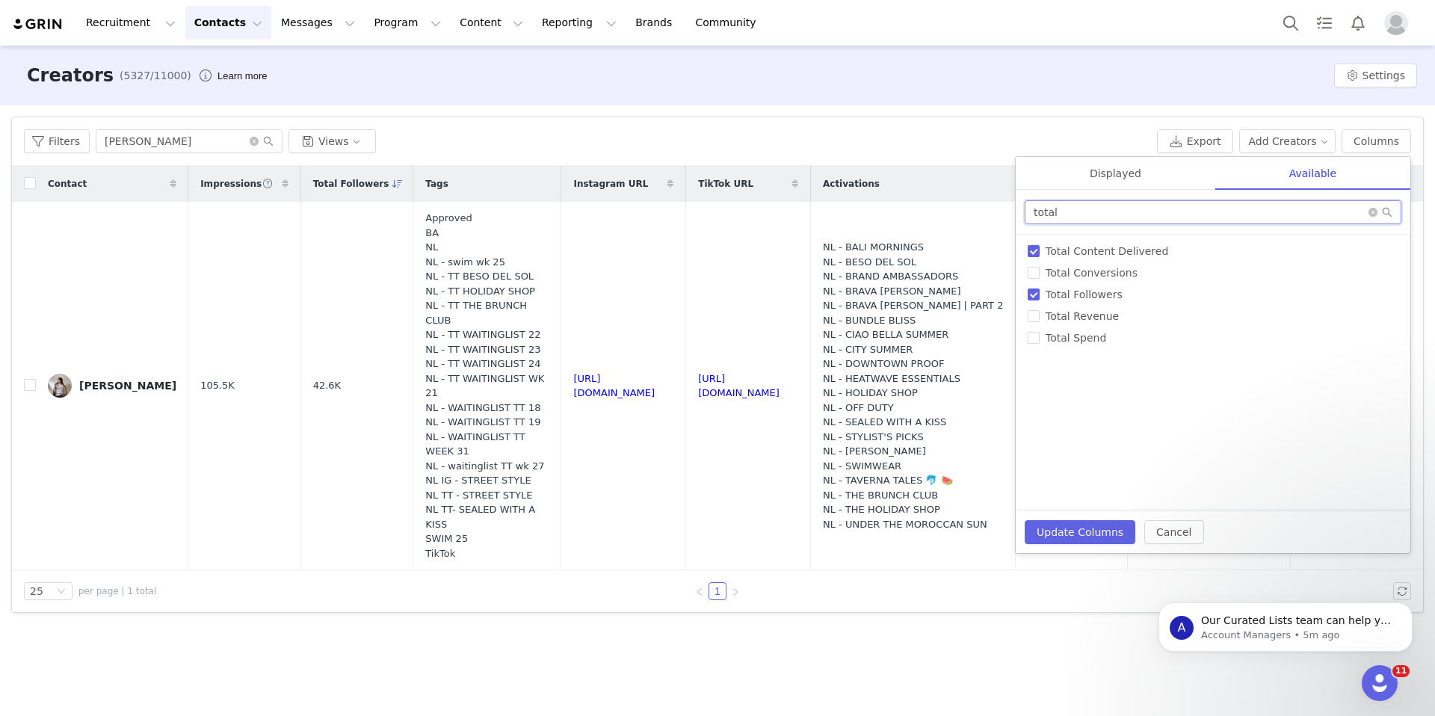
click at [1168, 219] on input "total" at bounding box center [1213, 212] width 377 height 24
type input "average"
click at [1036, 249] on input "Average Engagement Rate" at bounding box center [1034, 251] width 12 height 12
checkbox input "true"
click at [1119, 179] on div "Displayed" at bounding box center [1116, 174] width 200 height 34
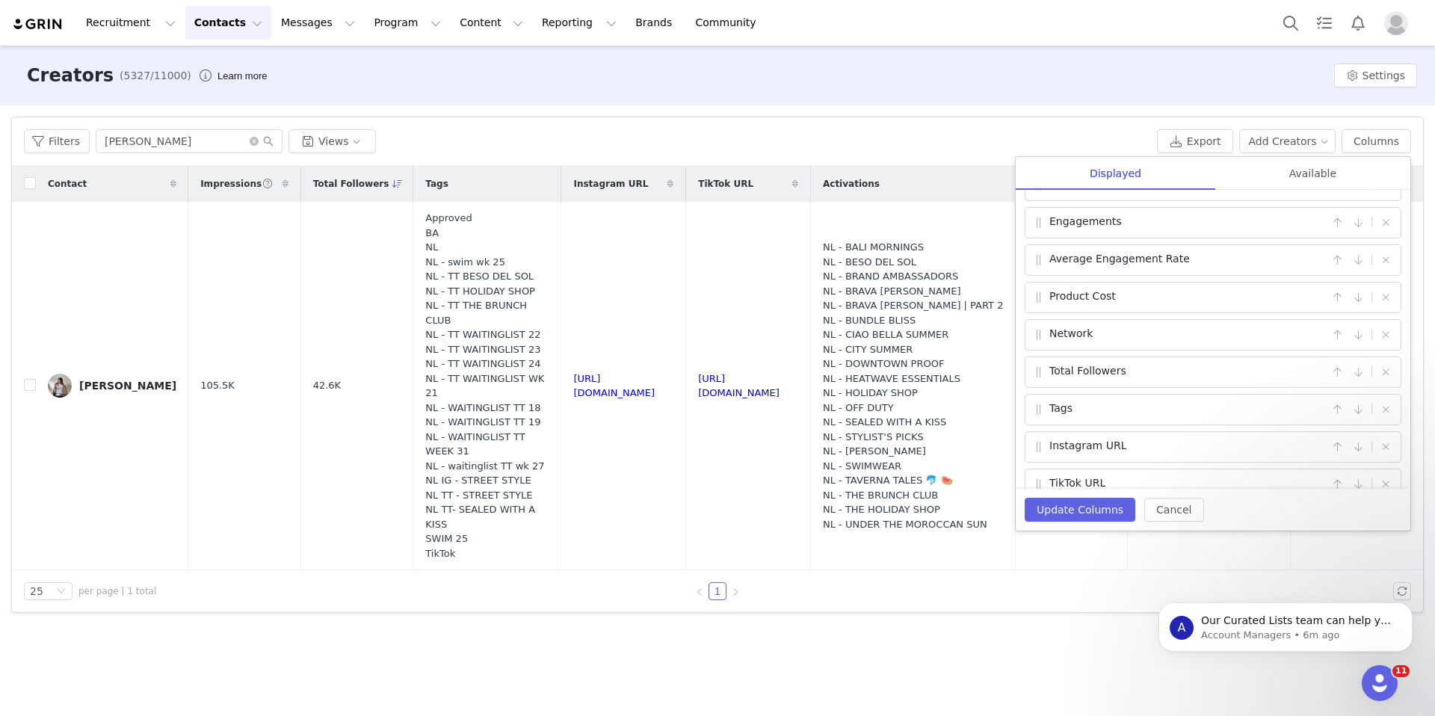
scroll to position [141, 0]
click at [1384, 375] on button "button" at bounding box center [1386, 373] width 18 height 18
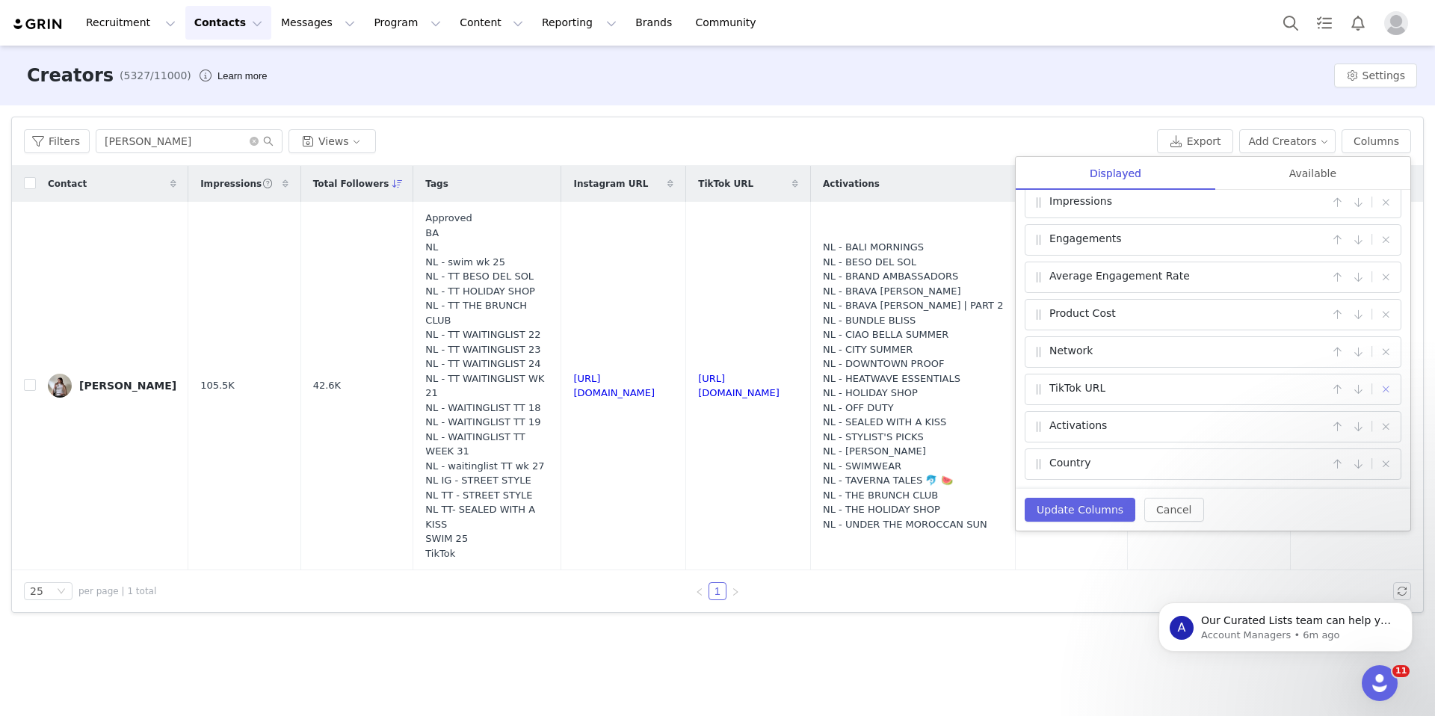
click at [1387, 388] on button "button" at bounding box center [1386, 389] width 18 height 18
click at [1387, 429] on button "button" at bounding box center [1386, 427] width 18 height 18
click at [1388, 463] on button "button" at bounding box center [1386, 464] width 18 height 18
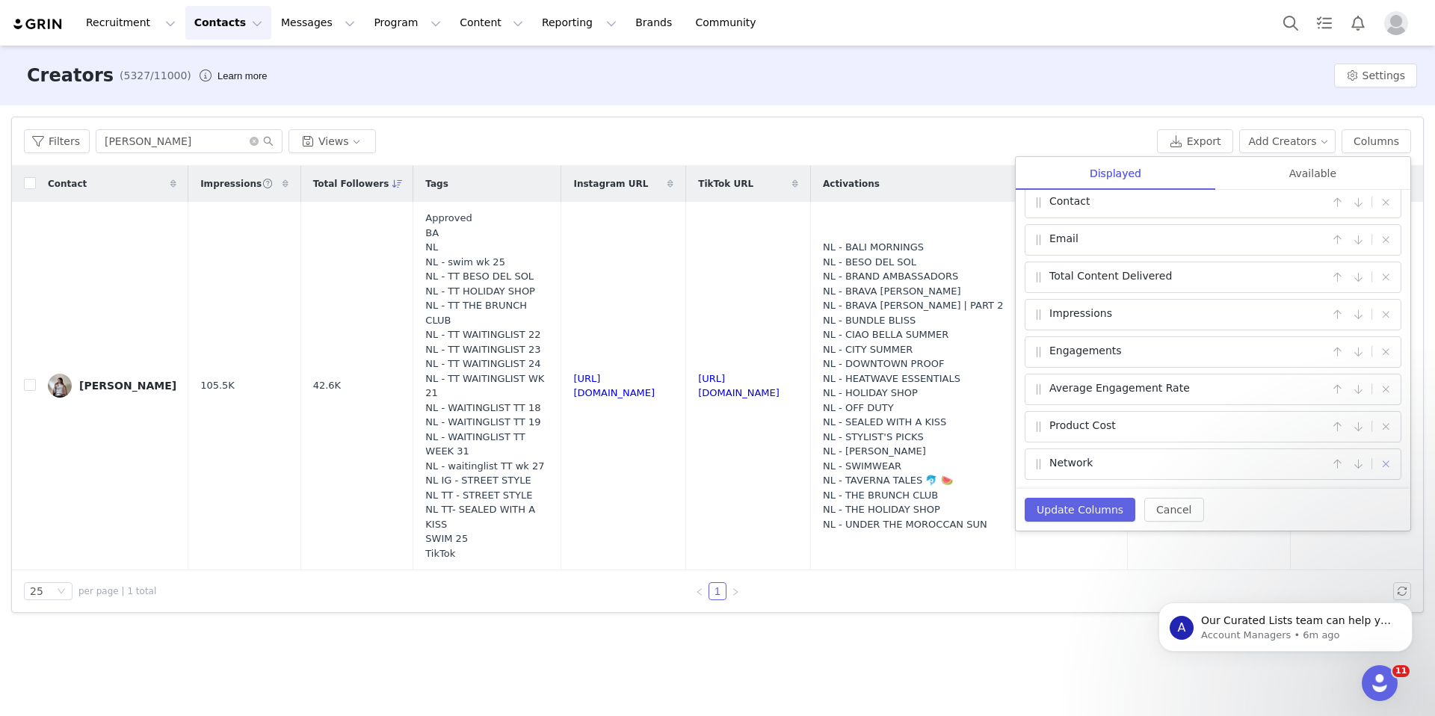
scroll to position [12, 0]
click at [1081, 506] on button "Update Columns" at bounding box center [1080, 510] width 111 height 24
